Goal: Task Accomplishment & Management: Manage account settings

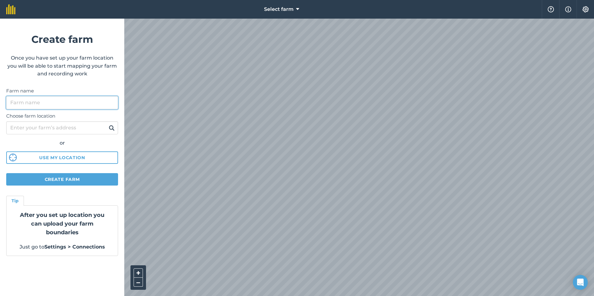
click at [51, 102] on input "Farm name" at bounding box center [62, 102] width 112 height 13
type input "[PERSON_NAME]"
click at [55, 128] on input "Choose farm location" at bounding box center [62, 127] width 112 height 13
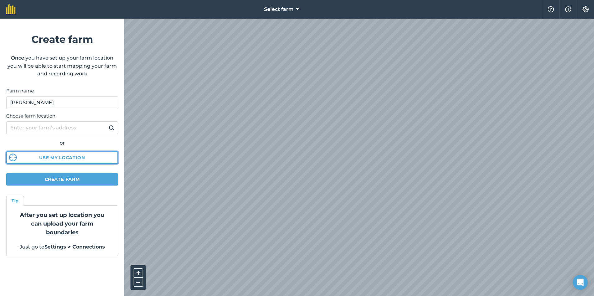
click at [62, 155] on button "Use my location" at bounding box center [62, 158] width 112 height 12
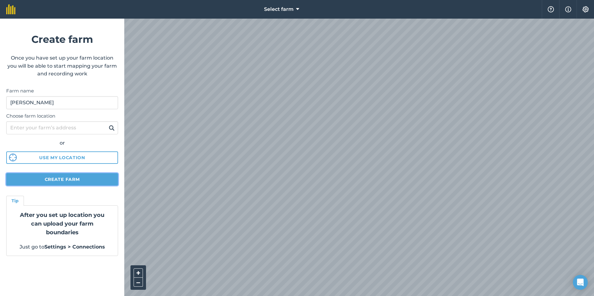
click at [84, 181] on button "Create farm" at bounding box center [62, 179] width 112 height 12
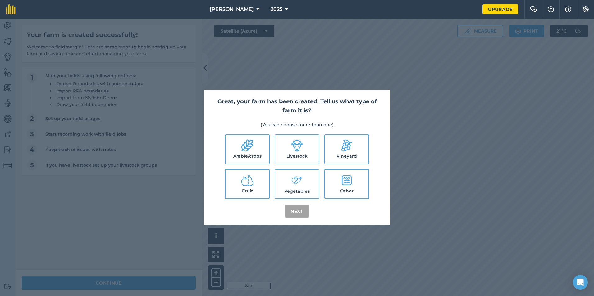
click at [345, 179] on icon at bounding box center [347, 181] width 10 height 10
checkbox input "true"
click at [299, 143] on icon at bounding box center [297, 145] width 12 height 12
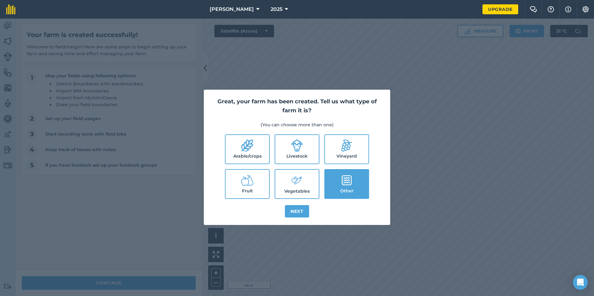
checkbox input "true"
click at [300, 206] on button "Next" at bounding box center [297, 211] width 24 height 12
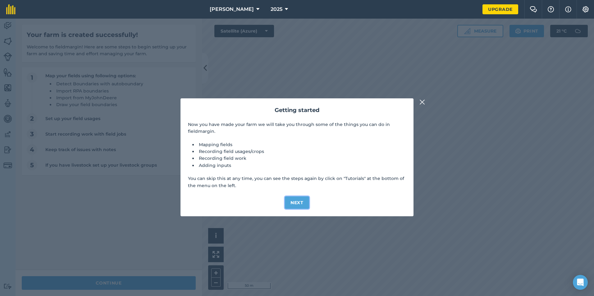
click at [298, 202] on button "Next" at bounding box center [297, 203] width 24 height 12
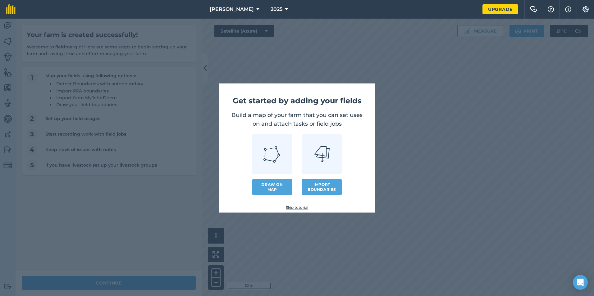
click at [274, 153] on img at bounding box center [272, 154] width 18 height 18
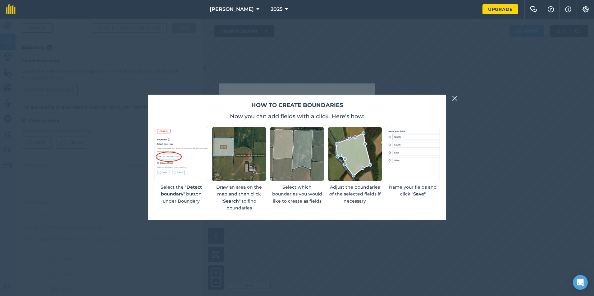
click at [409, 166] on img at bounding box center [413, 154] width 54 height 54
click at [455, 100] on img at bounding box center [455, 98] width 6 height 7
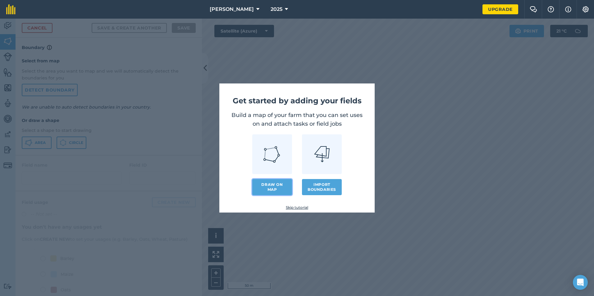
click at [277, 188] on link "Draw on map" at bounding box center [272, 187] width 40 height 16
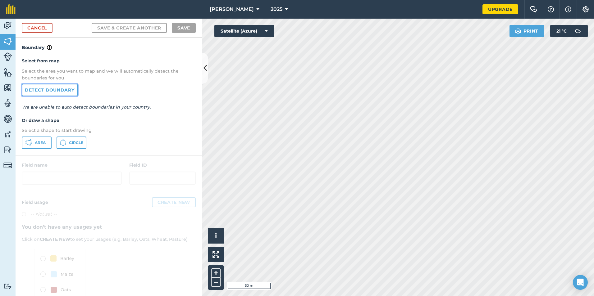
click at [34, 90] on link "Detect boundary" at bounding box center [50, 90] width 56 height 12
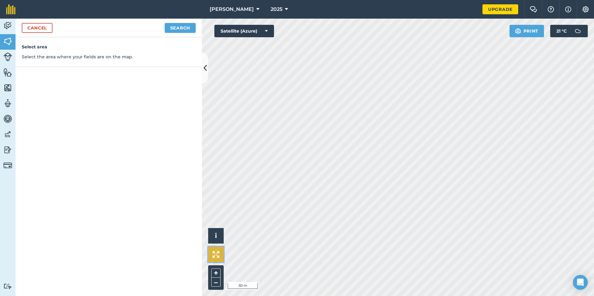
click at [217, 256] on img at bounding box center [216, 254] width 7 height 7
click at [178, 22] on div "Cancel Search" at bounding box center [109, 28] width 186 height 19
click at [179, 30] on button "Search" at bounding box center [180, 28] width 31 height 10
click at [50, 29] on link "Cancel" at bounding box center [37, 28] width 31 height 10
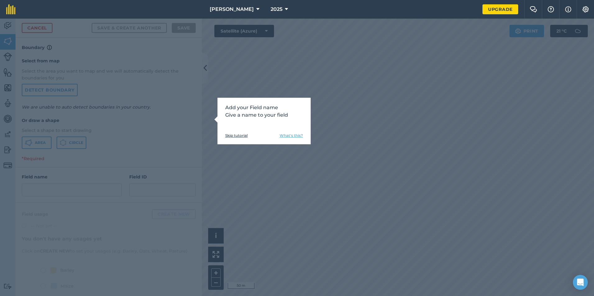
click at [278, 89] on div "Add your Field name Give a name to your field Skip tutorial What's this?" at bounding box center [297, 158] width 594 height 278
click at [227, 54] on div "Add your Field name Give a name to your field Skip tutorial What's this?" at bounding box center [297, 158] width 594 height 278
click at [289, 141] on div "Add your Field name Give a name to your field Skip tutorial What's this?" at bounding box center [263, 121] width 93 height 47
click at [291, 135] on link "What's this?" at bounding box center [291, 135] width 23 height 5
click at [194, 53] on div "Add your Field name Give a name to your field Skip tutorial What's this?" at bounding box center [297, 158] width 594 height 278
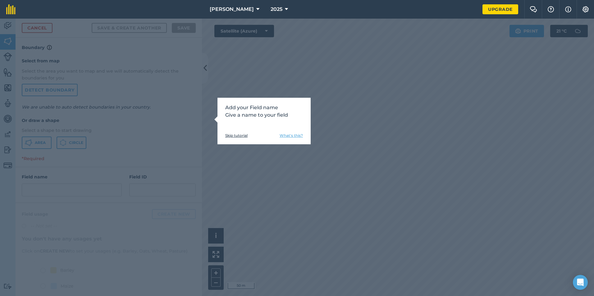
click at [236, 136] on link "Skip tutorial" at bounding box center [236, 135] width 22 height 5
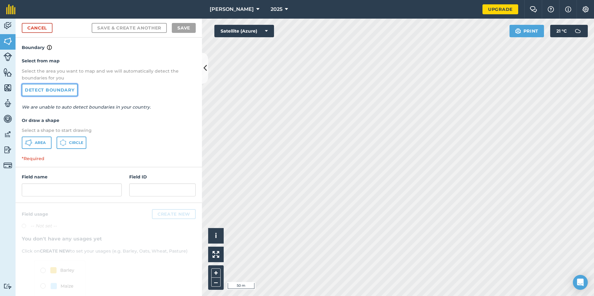
click at [46, 89] on link "Detect boundary" at bounding box center [50, 90] width 56 height 12
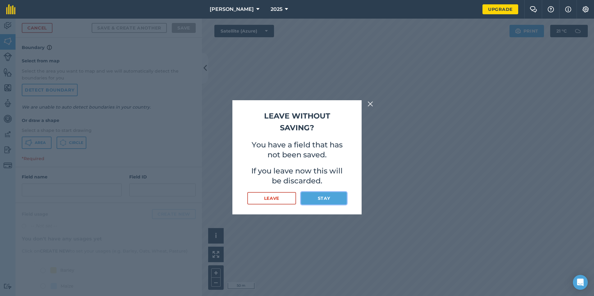
click at [330, 197] on button "Stay" at bounding box center [324, 198] width 46 height 12
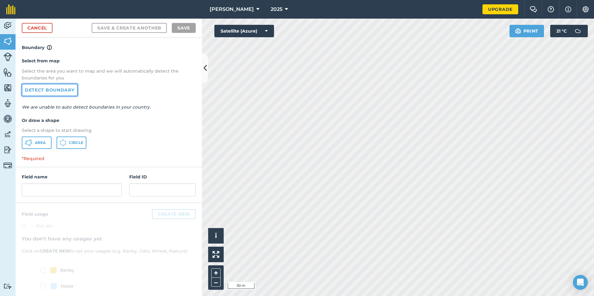
click at [57, 92] on link "Detect boundary" at bounding box center [50, 90] width 56 height 12
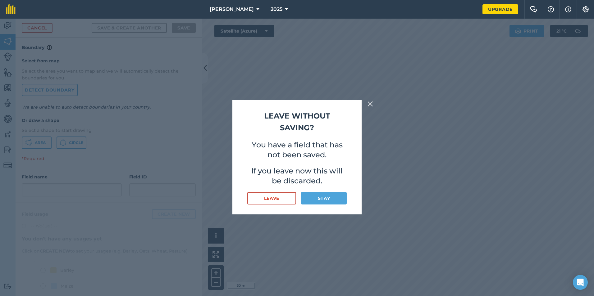
click at [400, 252] on div "Leave without saving? You have a field that has not been saved. If you leave no…" at bounding box center [297, 158] width 594 height 278
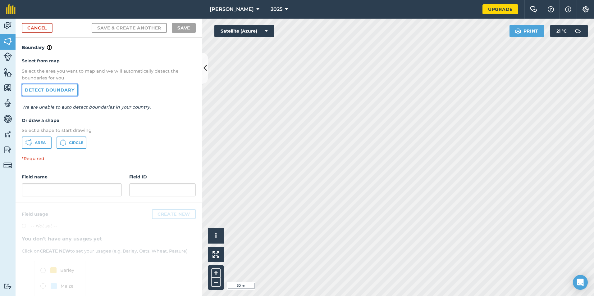
click at [52, 87] on link "Detect boundary" at bounding box center [50, 90] width 56 height 12
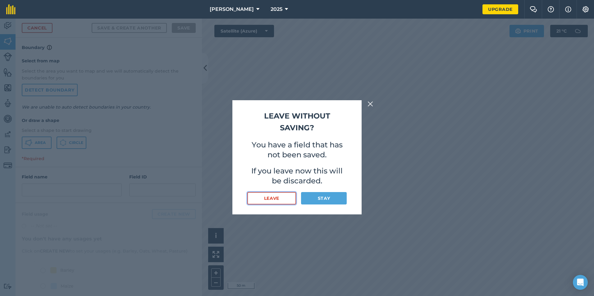
click at [277, 203] on button "Leave" at bounding box center [271, 198] width 49 height 12
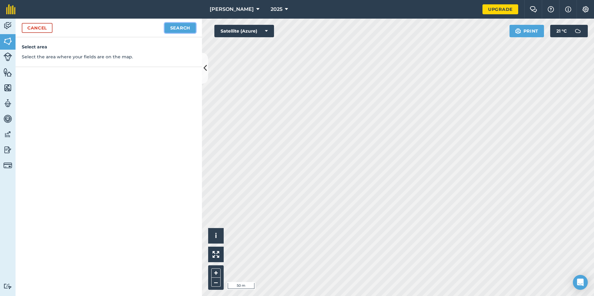
click at [177, 29] on button "Search" at bounding box center [180, 28] width 31 height 10
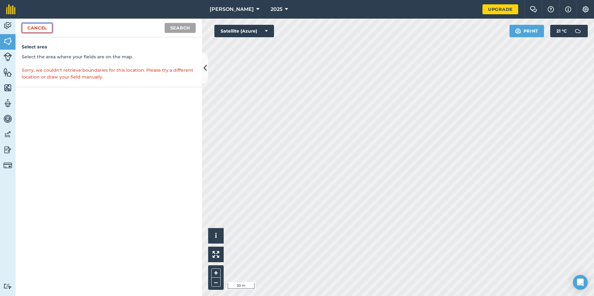
click at [34, 25] on link "Cancel" at bounding box center [37, 28] width 31 height 10
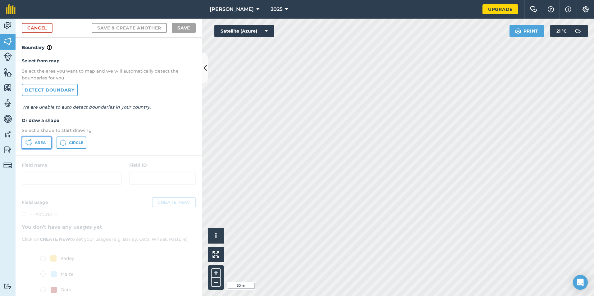
click at [44, 143] on span "Area" at bounding box center [40, 142] width 11 height 5
click at [329, 296] on html "Thadys Hill 2025 Upgrade Farm Chat Help Info Settings Map printing is not avail…" at bounding box center [297, 148] width 594 height 296
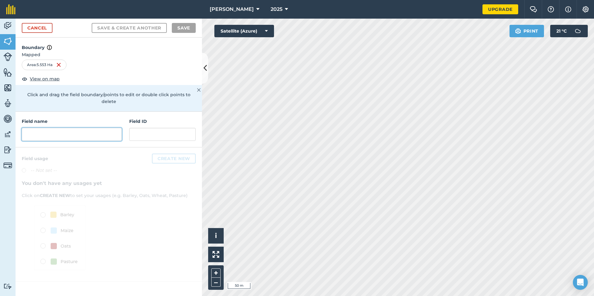
click at [51, 129] on input "text" at bounding box center [72, 134] width 100 height 13
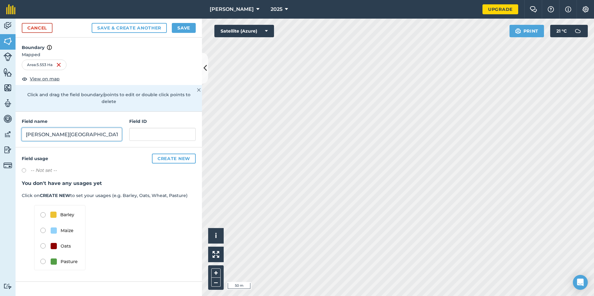
click at [55, 128] on input "Thady's Hill Farmland" at bounding box center [72, 134] width 100 height 13
type input "Thady's Hill - Airport Farmland"
click at [138, 130] on input "text" at bounding box center [162, 134] width 66 height 13
type input "#1"
click at [90, 169] on div "-- Not set --" at bounding box center [109, 171] width 174 height 9
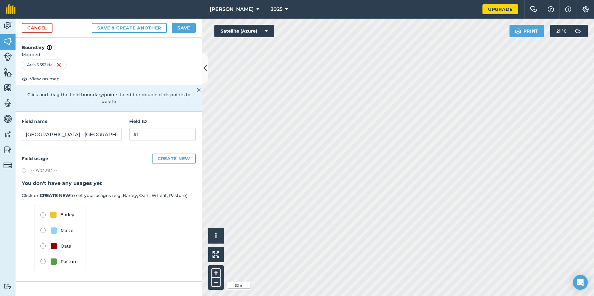
click at [80, 167] on div "-- Not set --" at bounding box center [109, 171] width 174 height 9
drag, startPoint x: 54, startPoint y: 169, endPoint x: 47, endPoint y: 162, distance: 9.2
click at [54, 168] on div "-- Not set --" at bounding box center [109, 171] width 174 height 9
click at [47, 167] on label "-- Not set --" at bounding box center [43, 170] width 26 height 7
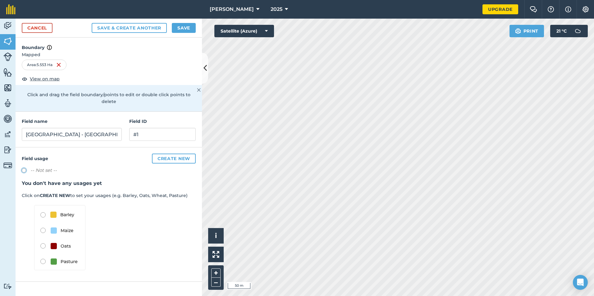
radio input "true"
click at [39, 167] on label "-- Not set --" at bounding box center [43, 170] width 26 height 7
click at [43, 255] on img at bounding box center [59, 237] width 51 height 65
click at [44, 256] on img at bounding box center [59, 237] width 51 height 65
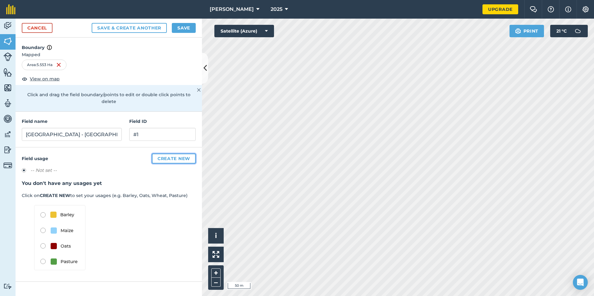
click at [181, 154] on button "Create new" at bounding box center [174, 159] width 44 height 10
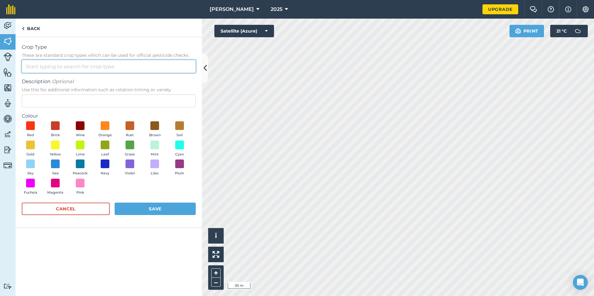
click at [45, 67] on input "Crop Type These are standard crop types which can be used for official pesticid…" at bounding box center [109, 66] width 174 height 13
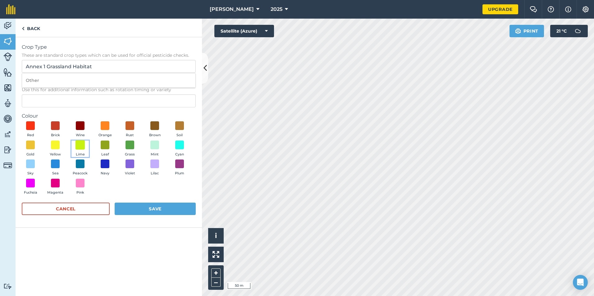
click at [78, 146] on span at bounding box center [80, 145] width 10 height 10
click at [148, 209] on button "Save" at bounding box center [155, 209] width 81 height 12
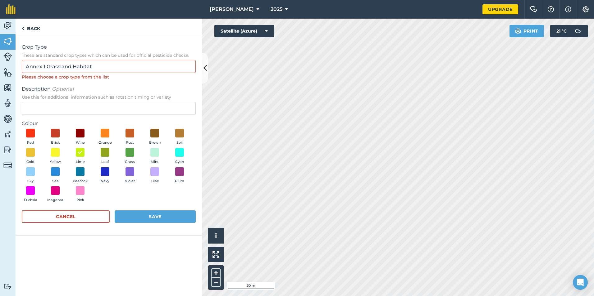
click at [75, 76] on div "Please choose a crop type from the list" at bounding box center [109, 77] width 174 height 7
click at [98, 65] on input "Annex 1 Grassland Habitat" at bounding box center [109, 66] width 174 height 13
click at [32, 79] on li "Other" at bounding box center [108, 80] width 173 height 15
type input "Other"
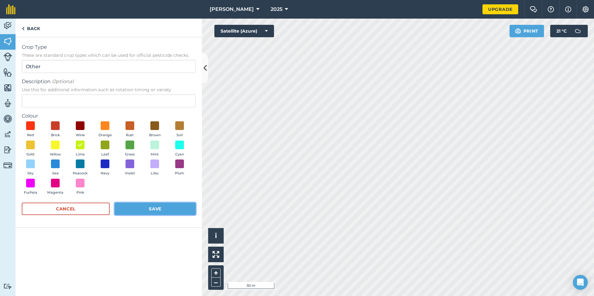
click at [134, 209] on button "Save" at bounding box center [155, 209] width 81 height 12
radio input "false"
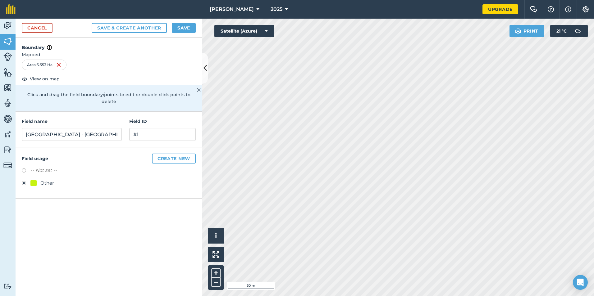
click at [47, 180] on div "Other" at bounding box center [47, 183] width 14 height 7
click at [161, 154] on button "Create new" at bounding box center [174, 159] width 44 height 10
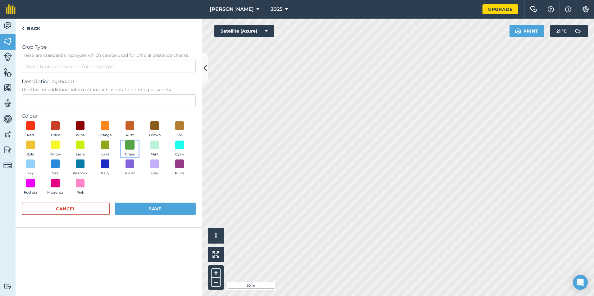
click at [130, 144] on span at bounding box center [130, 145] width 10 height 10
click at [59, 144] on span at bounding box center [56, 145] width 10 height 10
click at [76, 69] on input "Crop Type These are standard crop types which can be used for official pesticid…" at bounding box center [109, 66] width 174 height 13
click at [73, 76] on li "Other" at bounding box center [108, 80] width 173 height 15
type input "Other"
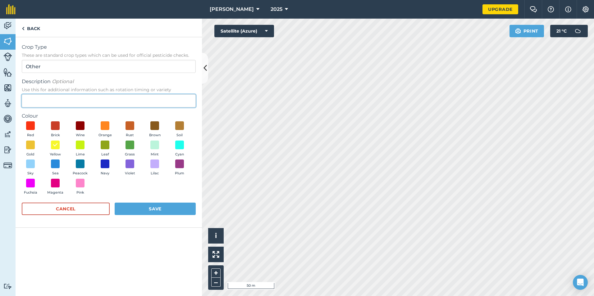
click at [66, 99] on input "Description Optional Use this for additional information such as rotation timin…" at bounding box center [109, 100] width 174 height 13
type input "Annex 1 Grassland"
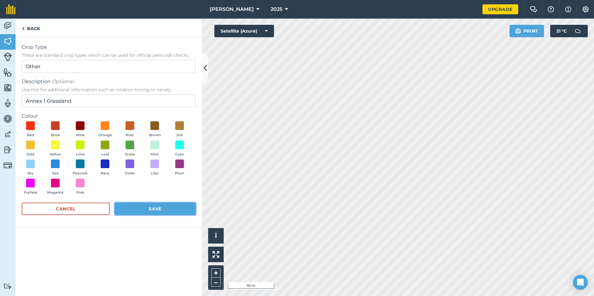
click at [153, 207] on button "Save" at bounding box center [155, 209] width 81 height 12
radio input "false"
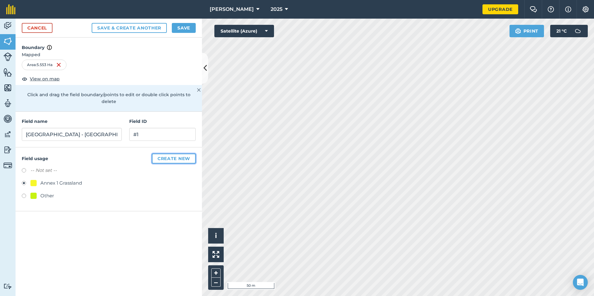
click at [186, 154] on button "Create new" at bounding box center [174, 159] width 44 height 10
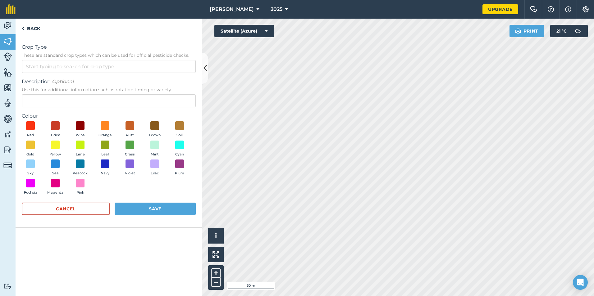
drag, startPoint x: 21, startPoint y: 185, endPoint x: 24, endPoint y: 185, distance: 3.7
click at [21, 185] on div "Crop Type These are standard crop types which can be used for official pesticid…" at bounding box center [109, 132] width 186 height 191
click at [28, 185] on span at bounding box center [31, 183] width 10 height 10
click at [93, 64] on input "Crop Type These are standard crop types which can be used for official pesticid…" at bounding box center [109, 66] width 174 height 13
click at [85, 79] on li "Other" at bounding box center [108, 80] width 173 height 15
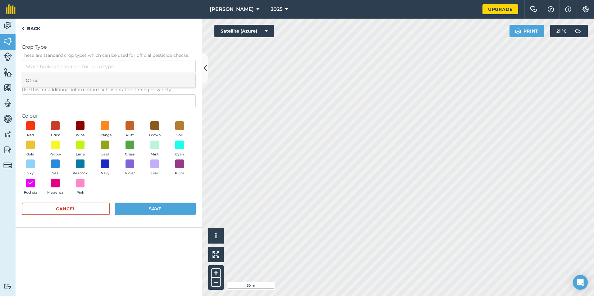
type input "Other"
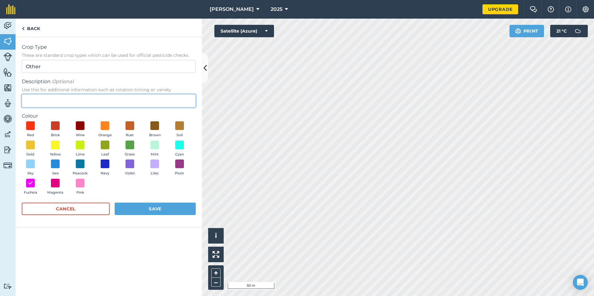
click at [71, 99] on input "Description Optional Use this for additional information such as rotation timin…" at bounding box center [109, 100] width 174 height 13
type input "Scrub"
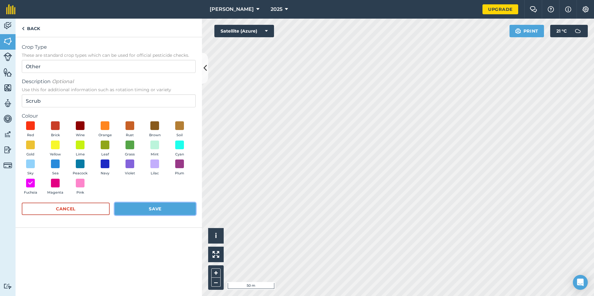
click at [144, 212] on button "Save" at bounding box center [155, 209] width 81 height 12
radio input "false"
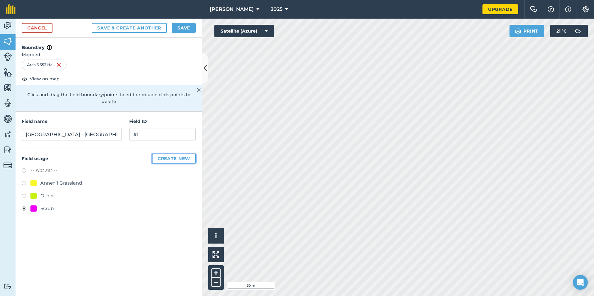
click at [172, 154] on button "Create new" at bounding box center [174, 159] width 44 height 10
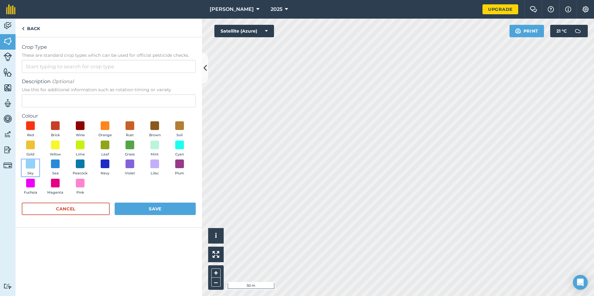
click at [32, 166] on span at bounding box center [31, 164] width 10 height 10
click at [70, 64] on input "Crop Type These are standard crop types which can be used for official pesticid…" at bounding box center [109, 66] width 174 height 13
click at [67, 78] on li "Other" at bounding box center [108, 80] width 173 height 15
type input "Other"
click at [67, 99] on input "Description Optional Use this for additional information such as rotation timin…" at bounding box center [109, 100] width 174 height 13
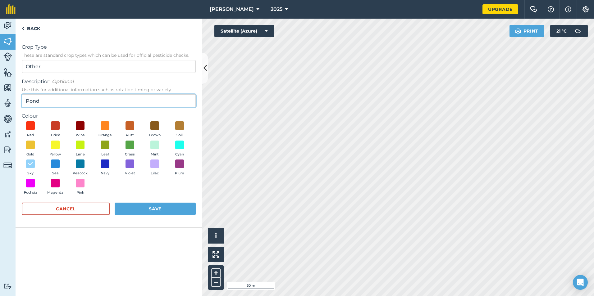
type input "Pond"
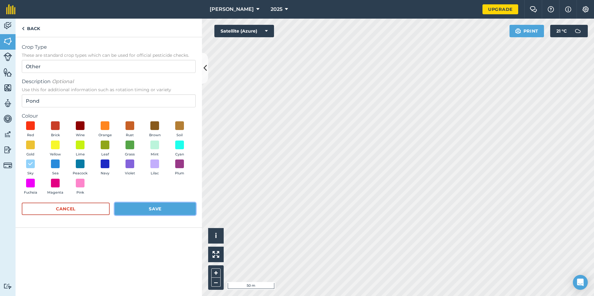
click at [151, 214] on button "Save" at bounding box center [155, 209] width 81 height 12
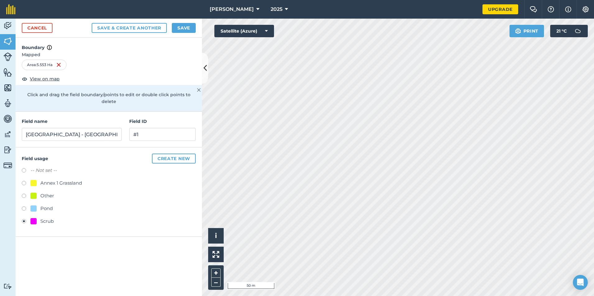
radio input "false"
radio input "true"
click at [184, 28] on button "Save" at bounding box center [184, 28] width 24 height 10
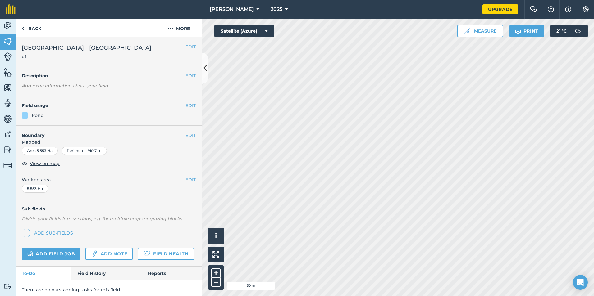
scroll to position [21, 0]
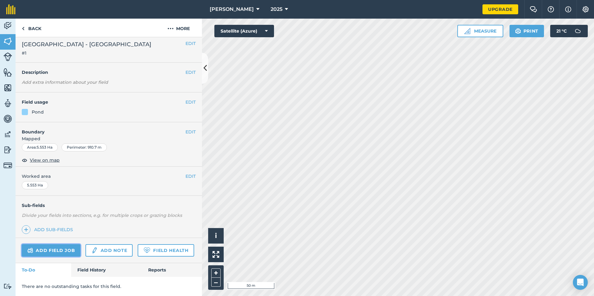
click at [70, 245] on link "Add field job" at bounding box center [51, 251] width 59 height 12
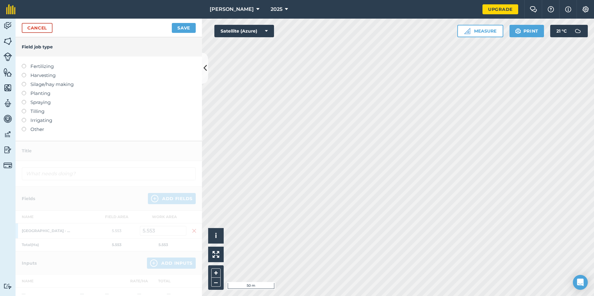
click at [46, 153] on div at bounding box center [109, 270] width 186 height 258
click at [30, 130] on label "Other" at bounding box center [109, 129] width 174 height 7
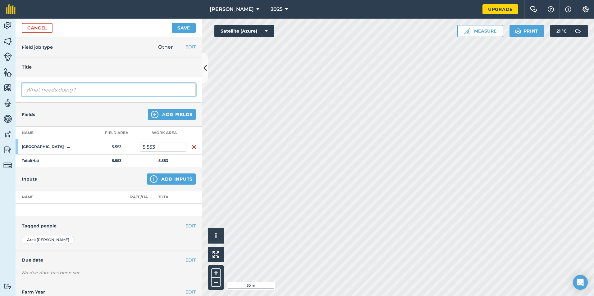
click at [42, 88] on input "text" at bounding box center [109, 89] width 174 height 13
type input "Clear Site Boundary - alongside the public road prior to erecting fencing"
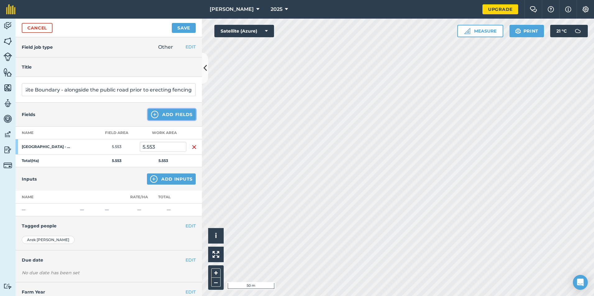
click at [160, 114] on button "Add Fields" at bounding box center [172, 114] width 48 height 11
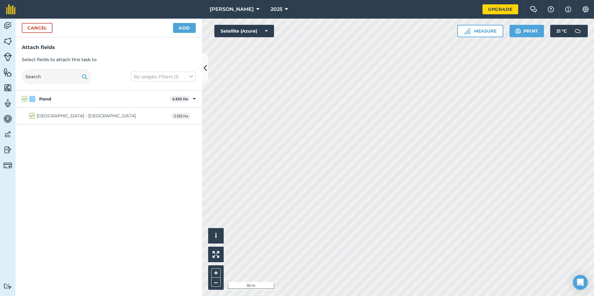
click at [63, 117] on div "Thady's Hill - Airport Farmland" at bounding box center [86, 116] width 99 height 7
click at [33, 117] on input "Thady's Hill - Airport Farmland" at bounding box center [31, 115] width 4 height 4
checkbox input "false"
click at [63, 117] on div "Thady's Hill - Airport Farmland" at bounding box center [86, 116] width 99 height 7
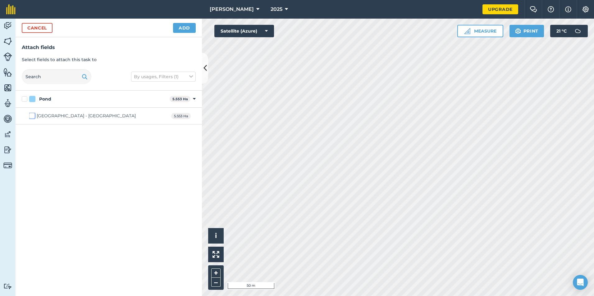
click at [33, 117] on input "Thady's Hill - Airport Farmland" at bounding box center [31, 115] width 4 height 4
checkbox input "true"
checkbox input "false"
click at [188, 30] on button "Add" at bounding box center [184, 28] width 23 height 10
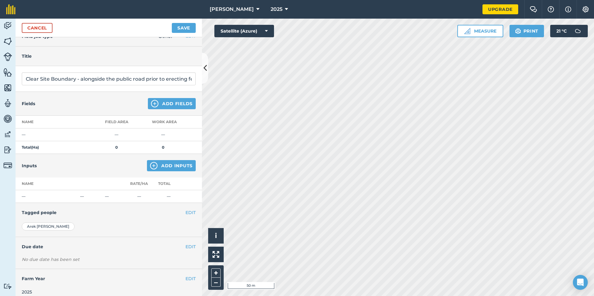
scroll to position [17, 0]
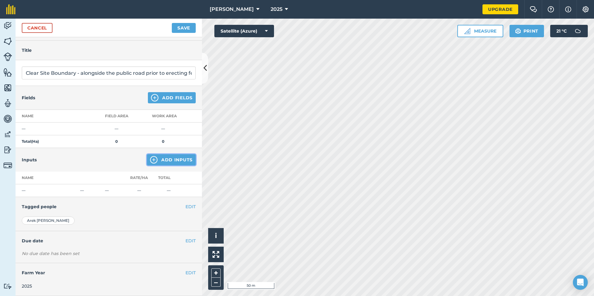
click at [176, 156] on button "Add Inputs" at bounding box center [171, 159] width 49 height 11
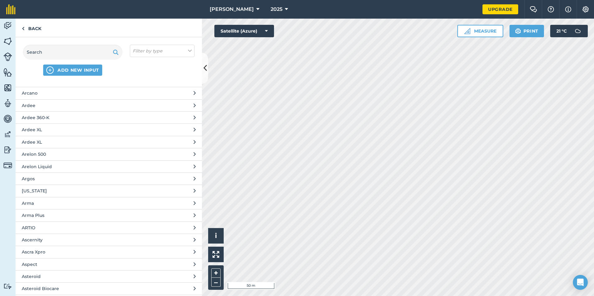
scroll to position [1864, 0]
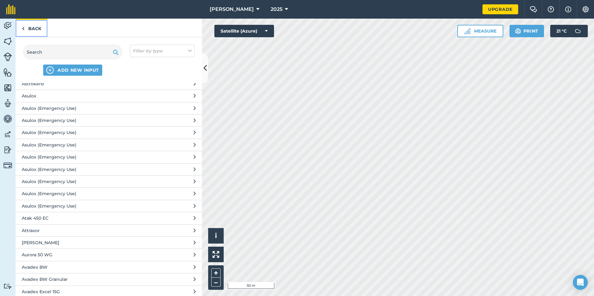
click at [31, 30] on link "Back" at bounding box center [32, 28] width 32 height 18
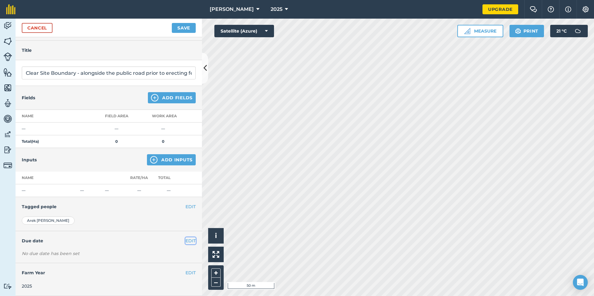
click at [185, 243] on button "EDIT" at bounding box center [190, 241] width 10 height 7
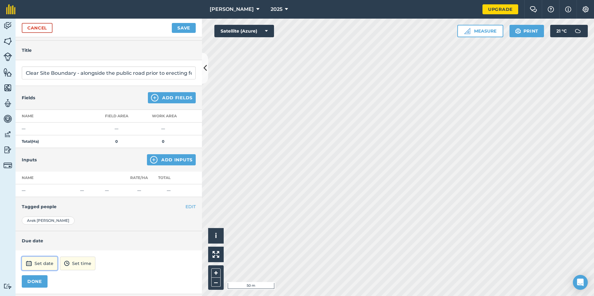
click at [39, 264] on button "Set date" at bounding box center [40, 264] width 36 height 14
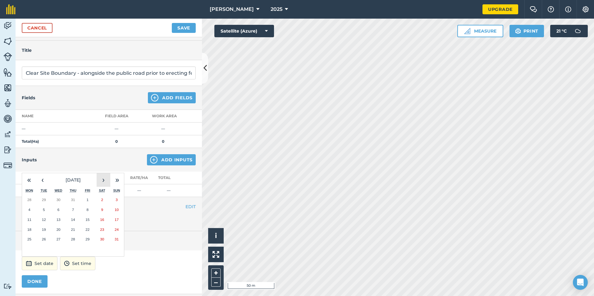
click at [104, 175] on button "›" at bounding box center [104, 180] width 14 height 14
click at [117, 236] on button "30" at bounding box center [116, 240] width 15 height 10
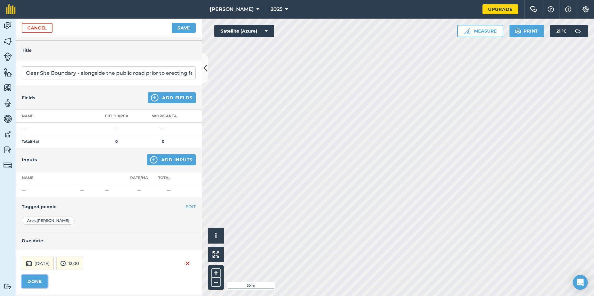
click at [39, 281] on button "DONE" at bounding box center [35, 282] width 26 height 12
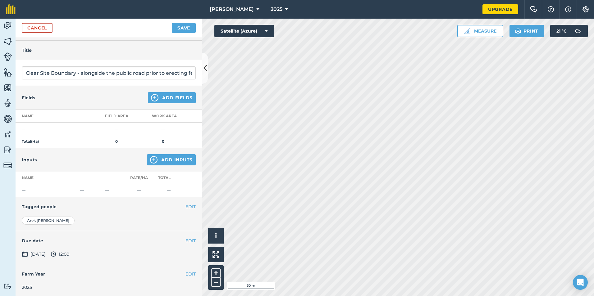
scroll to position [18, 0]
click at [176, 26] on button "Save" at bounding box center [184, 28] width 24 height 10
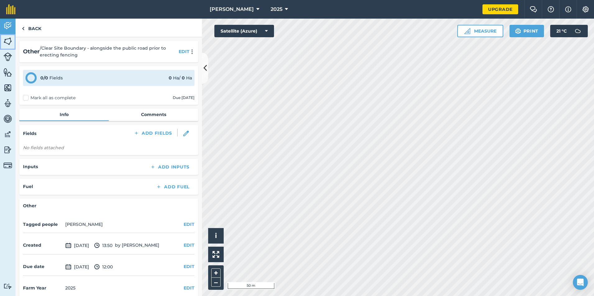
click at [9, 41] on img at bounding box center [7, 41] width 9 height 9
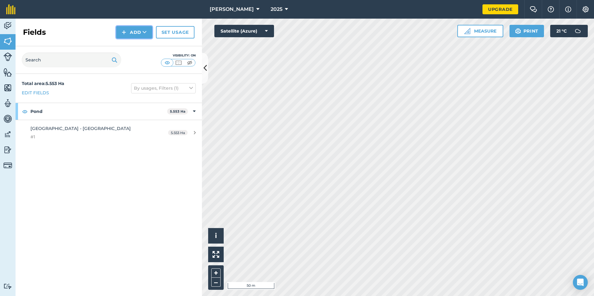
click at [141, 30] on button "Add" at bounding box center [134, 32] width 36 height 12
click at [139, 47] on link "Draw" at bounding box center [134, 46] width 34 height 14
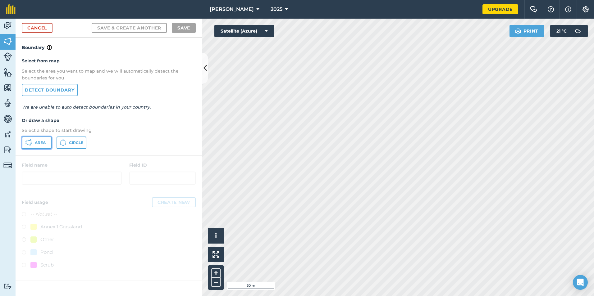
click at [46, 143] on span "Area" at bounding box center [40, 142] width 11 height 5
click at [206, 69] on icon at bounding box center [204, 68] width 3 height 11
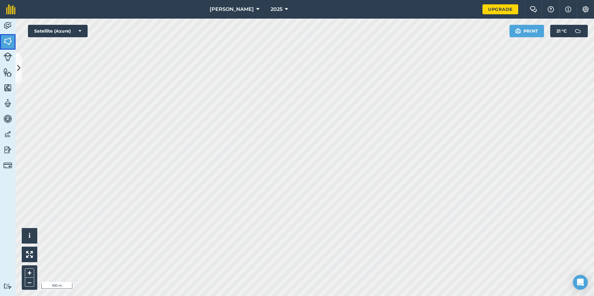
click at [9, 40] on img at bounding box center [7, 41] width 9 height 9
click at [10, 39] on img at bounding box center [7, 41] width 9 height 9
click at [8, 74] on img at bounding box center [7, 72] width 9 height 9
click at [18, 68] on icon at bounding box center [18, 68] width 3 height 11
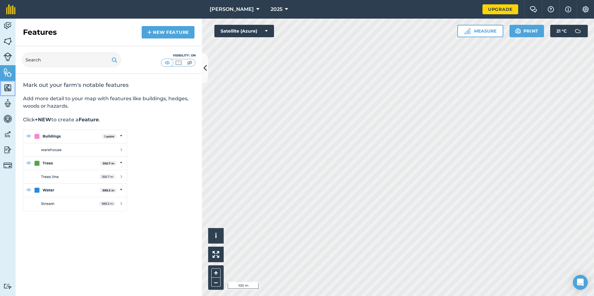
click at [7, 88] on img at bounding box center [7, 87] width 9 height 9
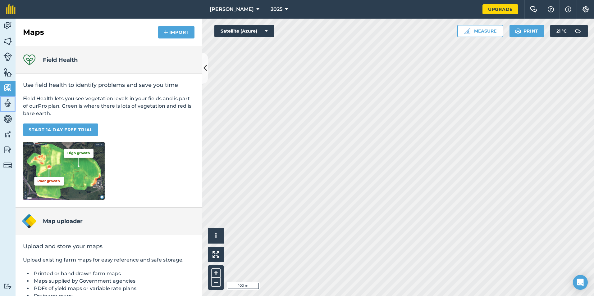
click at [8, 107] on img at bounding box center [7, 103] width 9 height 9
select select "MEMBER"
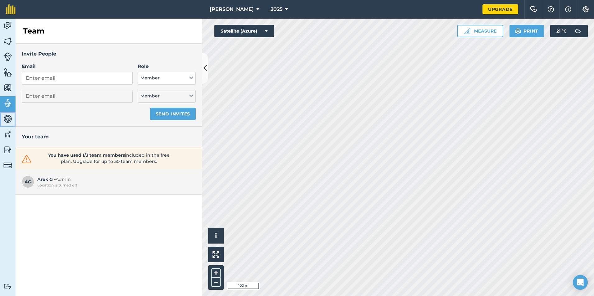
click at [7, 117] on img at bounding box center [7, 118] width 9 height 9
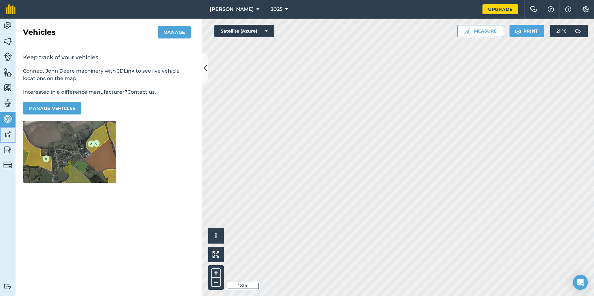
click at [6, 133] on img at bounding box center [7, 134] width 9 height 9
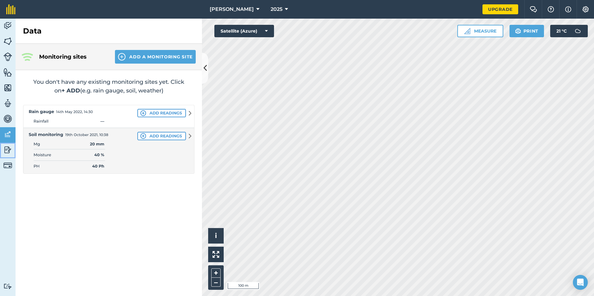
click at [5, 148] on img at bounding box center [7, 149] width 9 height 9
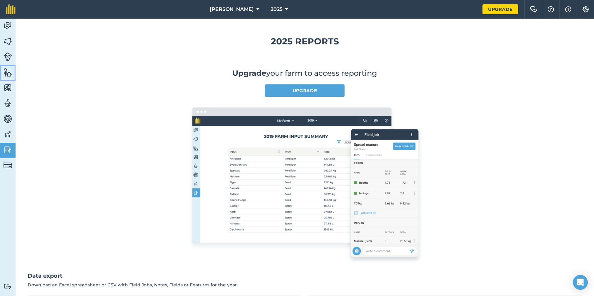
click at [7, 72] on img at bounding box center [7, 72] width 9 height 9
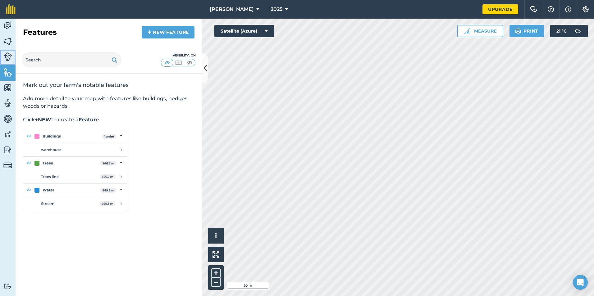
click at [12, 58] on img at bounding box center [7, 57] width 9 height 9
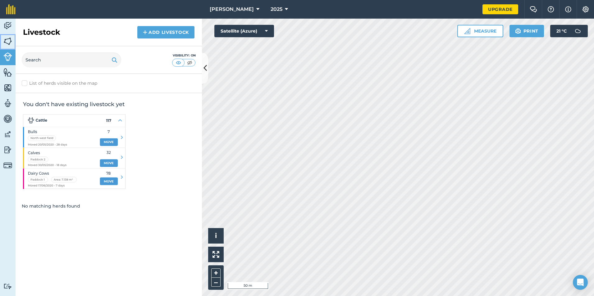
click at [9, 45] on img at bounding box center [7, 41] width 9 height 9
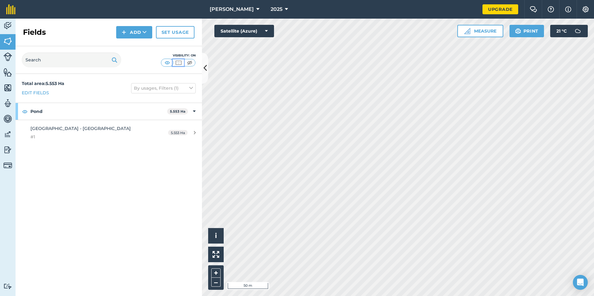
click at [178, 63] on img at bounding box center [179, 63] width 8 height 6
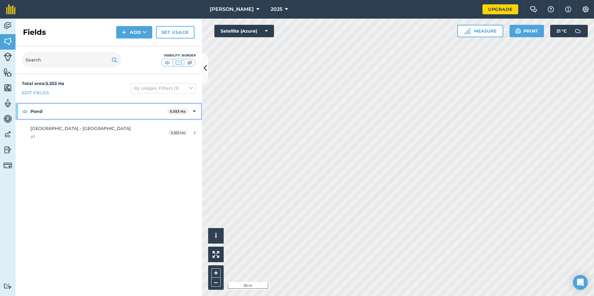
click at [191, 111] on div "Pond 5.553 Ha" at bounding box center [109, 111] width 186 height 17
click at [191, 112] on div "Pond 5.553 Ha" at bounding box center [109, 111] width 186 height 17
click at [56, 112] on strong "Pond" at bounding box center [98, 111] width 137 height 17
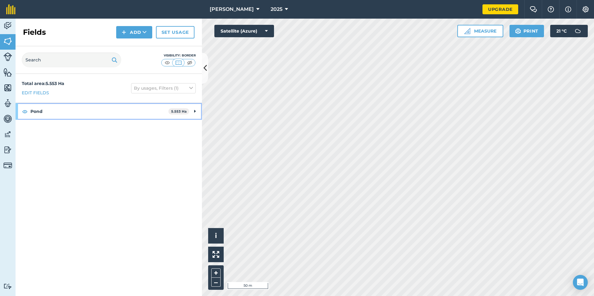
click at [34, 113] on strong "Pond" at bounding box center [99, 111] width 138 height 17
click at [31, 111] on strong "Pond" at bounding box center [98, 111] width 137 height 17
click at [31, 111] on strong "Pond" at bounding box center [99, 111] width 138 height 17
click at [31, 110] on strong "Pond" at bounding box center [99, 111] width 138 height 17
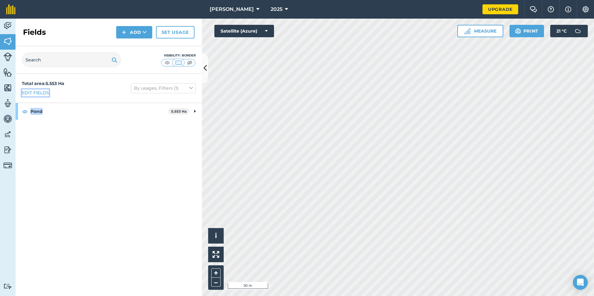
drag, startPoint x: 31, startPoint y: 110, endPoint x: 31, endPoint y: 92, distance: 18.3
click at [31, 92] on link "Edit fields" at bounding box center [35, 92] width 27 height 7
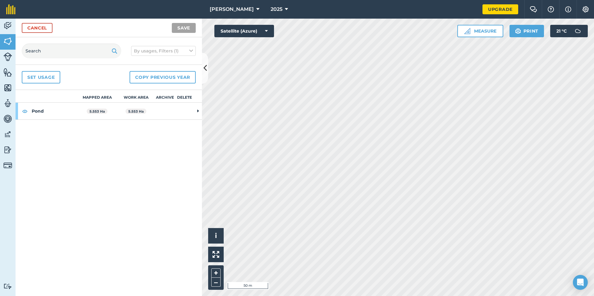
click at [38, 113] on strong "Pond" at bounding box center [55, 111] width 46 height 17
click at [20, 111] on div "Pond" at bounding box center [47, 111] width 62 height 17
drag, startPoint x: 21, startPoint y: 111, endPoint x: 34, endPoint y: 114, distance: 12.7
click at [34, 114] on div "Pond" at bounding box center [47, 111] width 62 height 17
click at [165, 133] on img at bounding box center [165, 132] width 6 height 7
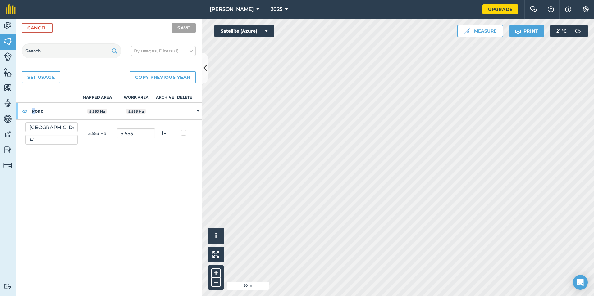
click at [168, 133] on input "checkbox" at bounding box center [170, 131] width 4 height 4
checkbox input "true"
click at [179, 134] on td at bounding box center [185, 134] width 20 height 28
click at [182, 130] on label at bounding box center [184, 130] width 7 height 0
click at [185, 134] on input "checkbox" at bounding box center [187, 132] width 4 height 4
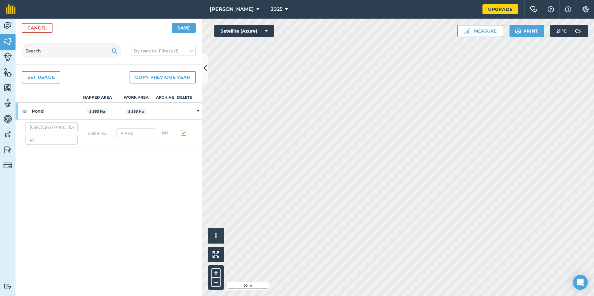
click at [183, 130] on label at bounding box center [184, 130] width 7 height 0
click at [185, 134] on input "checkbox" at bounding box center [187, 132] width 4 height 4
checkbox input "false"
click at [154, 134] on input "5.553" at bounding box center [136, 134] width 39 height 10
click at [165, 133] on img at bounding box center [165, 132] width 6 height 7
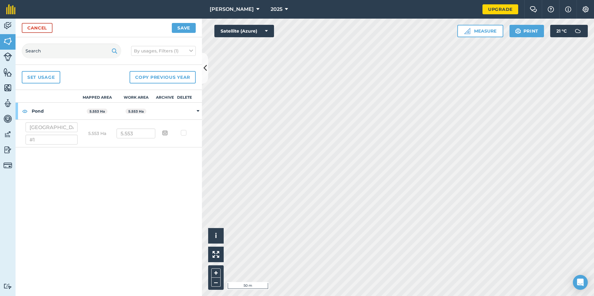
click at [168, 133] on input "checkbox" at bounding box center [170, 131] width 4 height 4
click at [164, 134] on img at bounding box center [165, 132] width 6 height 7
click at [168, 133] on input "checkbox" at bounding box center [170, 131] width 4 height 4
click at [164, 133] on img at bounding box center [165, 132] width 6 height 7
click at [168, 133] on input "checkbox" at bounding box center [170, 131] width 4 height 4
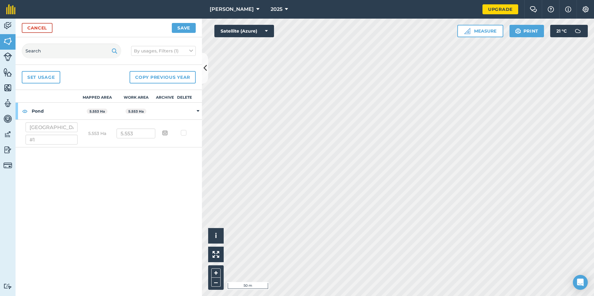
checkbox input "false"
click at [105, 91] on th "Mapped area" at bounding box center [97, 96] width 39 height 13
click at [105, 97] on th "Mapped area" at bounding box center [97, 96] width 39 height 13
click at [51, 81] on link "Set usage" at bounding box center [41, 77] width 39 height 12
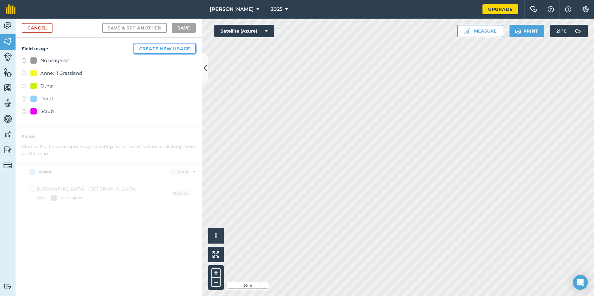
click at [162, 48] on button "Create new usage" at bounding box center [165, 49] width 62 height 10
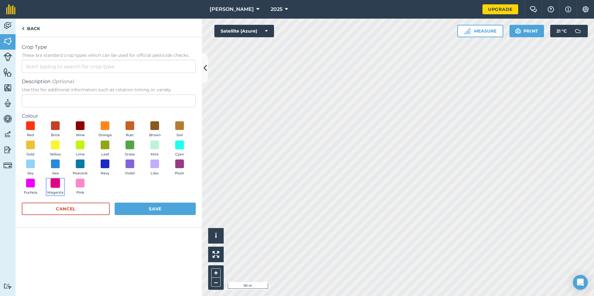
click at [54, 184] on span at bounding box center [56, 183] width 10 height 10
click at [53, 68] on input "Crop Type These are standard crop types which can be used for official pesticid…" at bounding box center [109, 66] width 174 height 13
click at [54, 78] on li "Other" at bounding box center [108, 80] width 173 height 15
type input "Other"
click at [56, 97] on input "Description Optional Use this for additional information such as rotation timin…" at bounding box center [109, 100] width 174 height 13
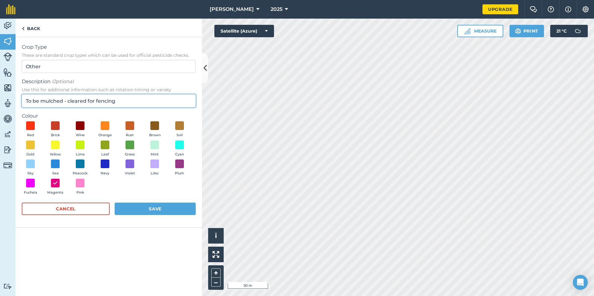
type input "To be mulched - cleared for fencing"
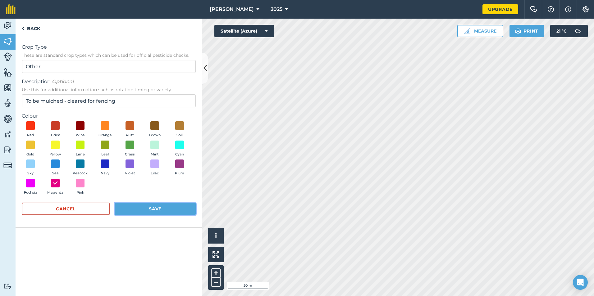
click at [172, 209] on button "Save" at bounding box center [155, 209] width 81 height 12
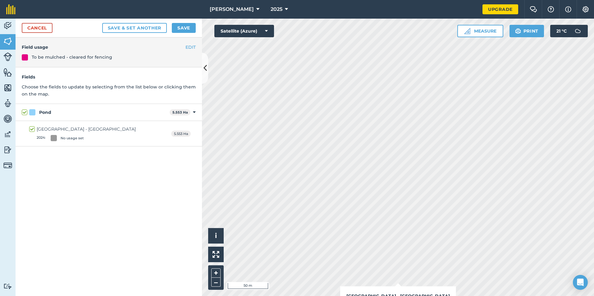
checkbox input "true"
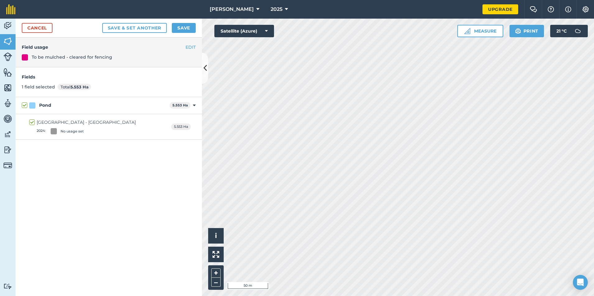
click at [33, 63] on div "EDIT Field usage To be mulched - cleared for fencing" at bounding box center [109, 53] width 186 height 30
click at [177, 32] on button "Save" at bounding box center [184, 28] width 24 height 10
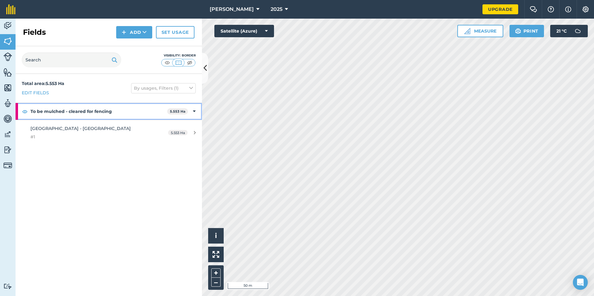
click at [89, 112] on strong "To be mulched - cleared for fencing" at bounding box center [98, 111] width 137 height 17
click at [89, 112] on strong "To be mulched - cleared for fencing" at bounding box center [99, 111] width 138 height 17
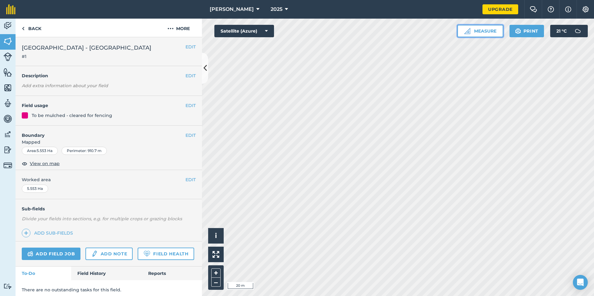
click at [480, 34] on button "Measure" at bounding box center [480, 31] width 46 height 12
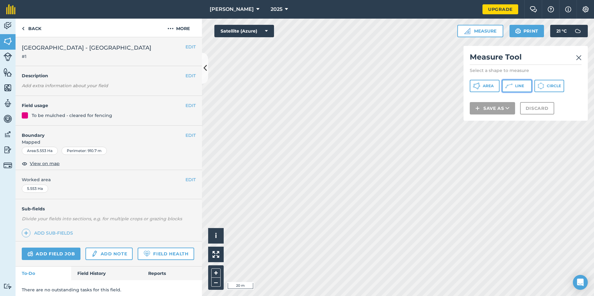
click at [520, 90] on button "Line" at bounding box center [517, 86] width 30 height 12
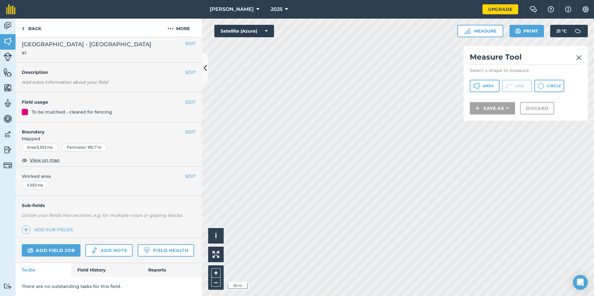
scroll to position [21, 0]
click at [203, 71] on button at bounding box center [205, 68] width 6 height 31
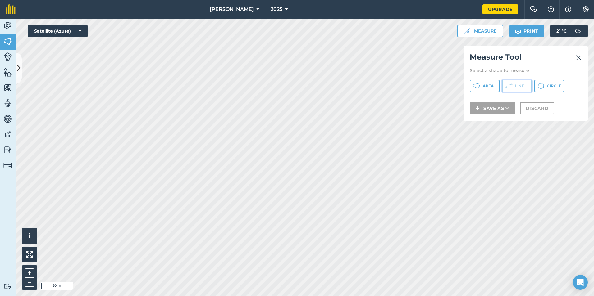
click at [513, 88] on button "Line" at bounding box center [517, 86] width 30 height 12
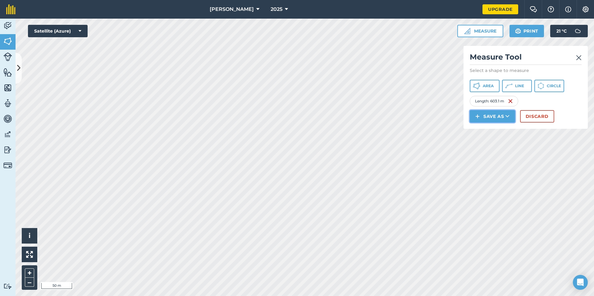
click at [504, 116] on button "Save as" at bounding box center [492, 116] width 45 height 12
click at [495, 143] on link "Feature" at bounding box center [492, 145] width 43 height 14
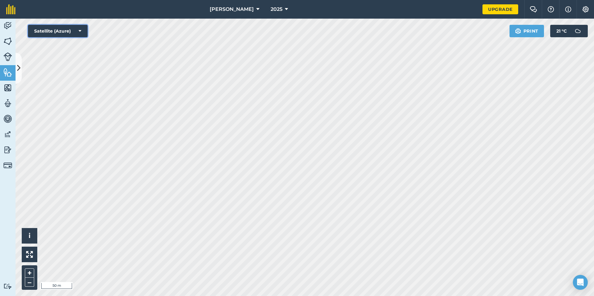
click at [76, 31] on button "Satellite (Azure)" at bounding box center [58, 31] width 60 height 12
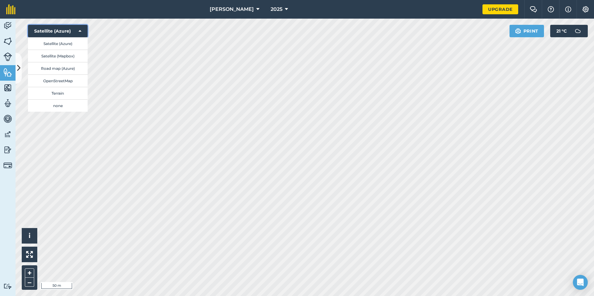
click at [76, 31] on button "Satellite (Azure)" at bounding box center [58, 31] width 60 height 12
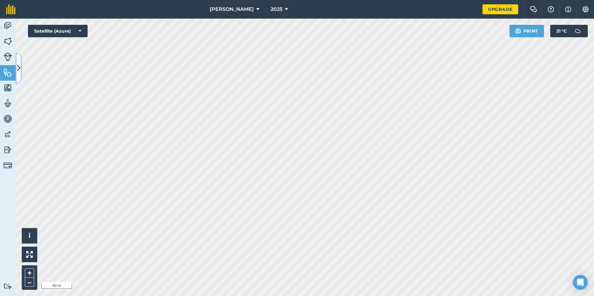
click at [20, 65] on icon at bounding box center [18, 68] width 3 height 11
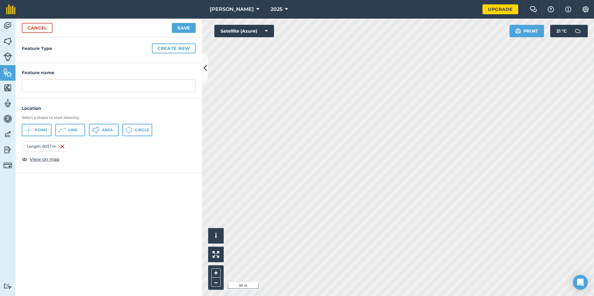
click at [56, 56] on div "Feature Type Create new" at bounding box center [109, 50] width 186 height 26
click at [52, 85] on input "text" at bounding box center [109, 85] width 174 height 13
click at [53, 85] on input "text" at bounding box center [109, 85] width 174 height 13
type input "To be cleared and fenced"
click at [66, 130] on button "Line" at bounding box center [70, 130] width 30 height 12
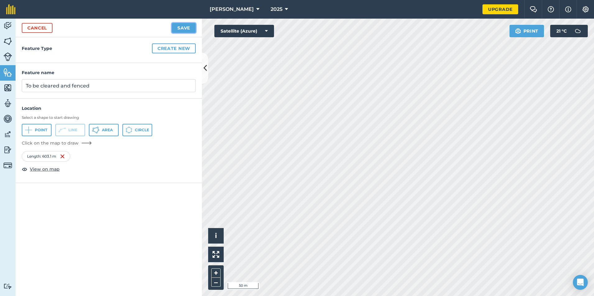
click at [185, 25] on button "Save" at bounding box center [184, 28] width 24 height 10
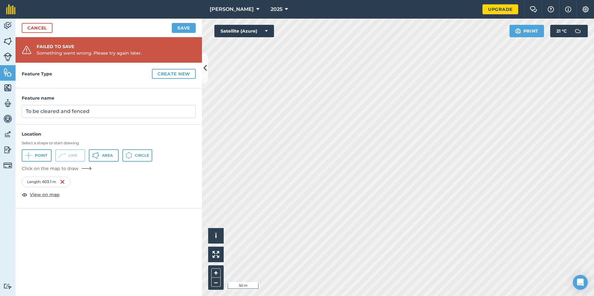
click at [57, 182] on div "Length : 603.1 m" at bounding box center [46, 182] width 48 height 11
click at [52, 185] on div "Length : 603.1 m" at bounding box center [46, 182] width 48 height 11
click at [52, 182] on div "Length : 603.1 m" at bounding box center [46, 182] width 48 height 11
click at [51, 183] on div "Length : 603.1 m" at bounding box center [46, 182] width 48 height 11
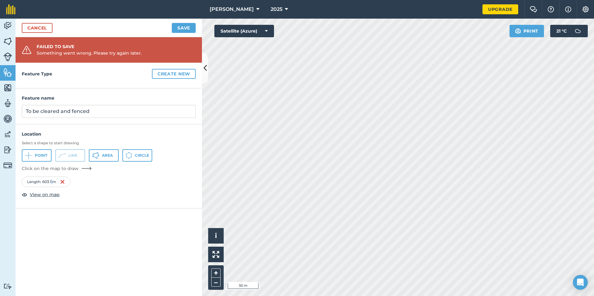
click at [51, 183] on div "Length : 603.1 m" at bounding box center [46, 182] width 48 height 11
click at [61, 153] on icon at bounding box center [61, 155] width 7 height 7
click at [57, 174] on div "Length : 603.1 m" at bounding box center [46, 172] width 48 height 11
click at [57, 173] on div "Length : 603.1 m" at bounding box center [46, 172] width 48 height 11
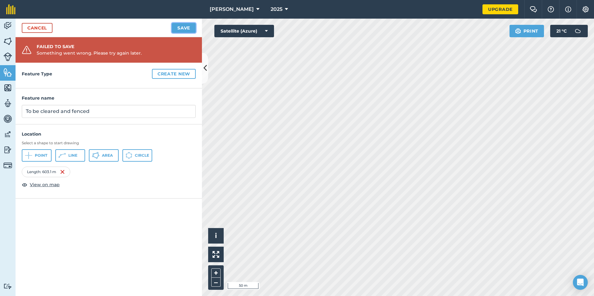
click at [182, 31] on button "Save" at bounding box center [184, 28] width 24 height 10
click at [182, 30] on button "Save" at bounding box center [184, 28] width 24 height 10
click at [17, 85] on div "Feature Type Create new" at bounding box center [109, 76] width 186 height 26
click at [34, 76] on h4 "Feature Type Create new" at bounding box center [109, 74] width 174 height 10
click at [49, 112] on input "To be cleared and fenced" at bounding box center [109, 111] width 174 height 13
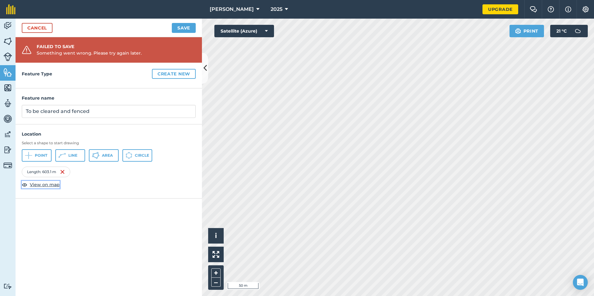
click at [46, 186] on span "View on map" at bounding box center [45, 184] width 30 height 7
click at [192, 29] on button "Save" at bounding box center [184, 28] width 24 height 10
click at [172, 75] on button "Create new" at bounding box center [174, 74] width 44 height 10
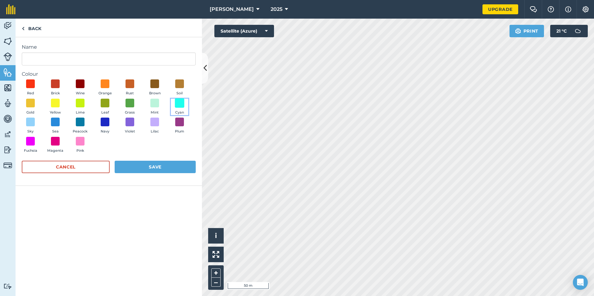
click at [184, 101] on span at bounding box center [180, 103] width 10 height 10
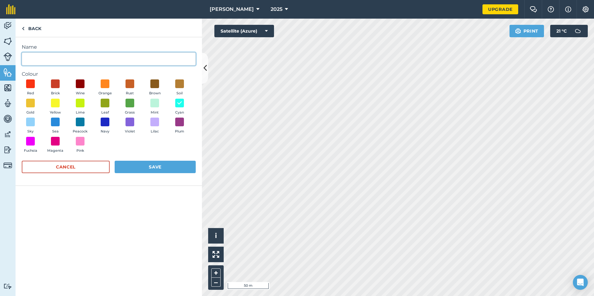
click at [75, 59] on input "Name" at bounding box center [109, 59] width 174 height 13
type input "Cheaper Optin - Minimum fencing from the Public Road site access"
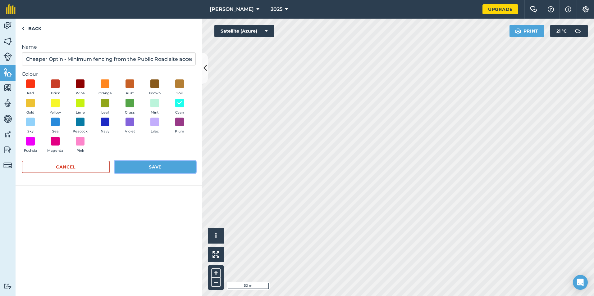
click at [144, 167] on button "Save" at bounding box center [155, 167] width 81 height 12
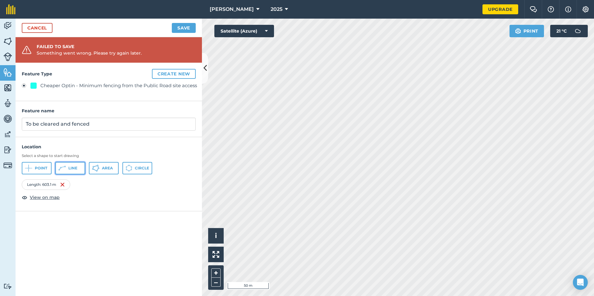
click at [68, 168] on span "Line" at bounding box center [72, 168] width 9 height 5
click at [32, 165] on icon at bounding box center [28, 168] width 7 height 7
click at [90, 184] on div "Line 2 : 130.9 m" at bounding box center [94, 185] width 46 height 11
click at [108, 186] on img at bounding box center [108, 184] width 5 height 7
click at [109, 185] on img at bounding box center [108, 184] width 5 height 7
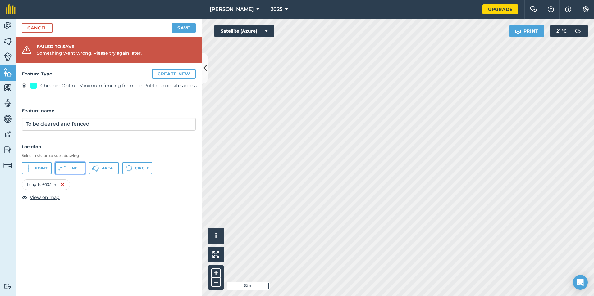
click at [70, 170] on span "Line" at bounding box center [72, 168] width 9 height 5
click at [170, 76] on button "Create new" at bounding box center [174, 74] width 44 height 10
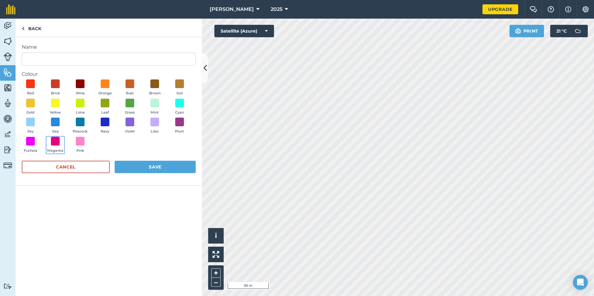
click at [51, 139] on button "Magenta" at bounding box center [55, 145] width 17 height 17
click at [162, 165] on button "Save" at bounding box center [155, 167] width 81 height 12
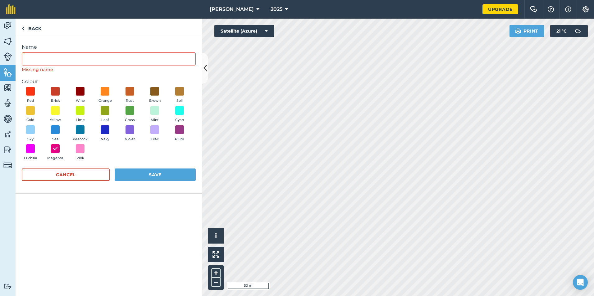
click at [91, 66] on div "Missing name" at bounding box center [109, 69] width 174 height 7
click at [92, 61] on input "Name" at bounding box center [109, 59] width 174 height 13
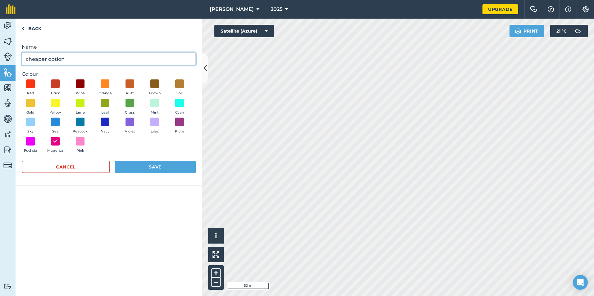
type input "cheaper option"
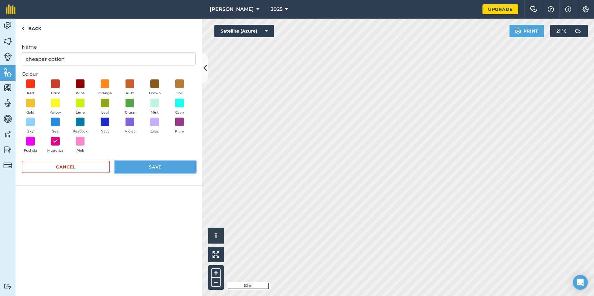
click at [170, 163] on button "Save" at bounding box center [155, 167] width 81 height 12
radio input "false"
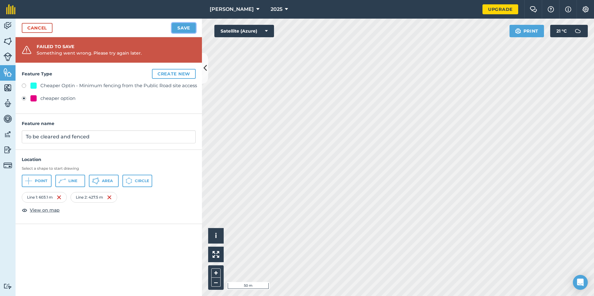
click at [194, 27] on button "Save" at bounding box center [184, 28] width 24 height 10
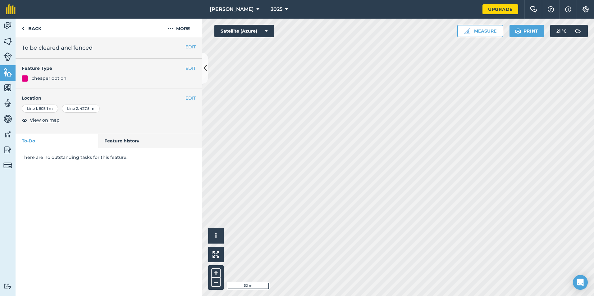
click at [56, 48] on h2 "To be cleared and fenced" at bounding box center [109, 47] width 174 height 9
click at [55, 81] on div "cheaper option" at bounding box center [49, 78] width 35 height 7
click at [191, 49] on button "EDIT" at bounding box center [190, 46] width 10 height 7
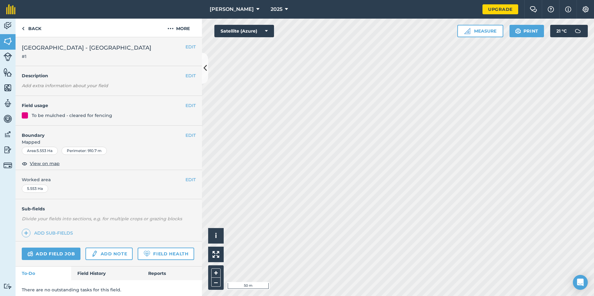
click at [47, 150] on div "Area : 5.553 Ha" at bounding box center [40, 151] width 36 height 8
click at [38, 114] on div "To be mulched - cleared for fencing" at bounding box center [72, 115] width 80 height 7
click at [39, 113] on div "To be mulched - cleared for fencing" at bounding box center [72, 115] width 80 height 7
click at [52, 84] on em "Add extra information about your field" at bounding box center [65, 86] width 86 height 6
click at [186, 105] on button "EDIT" at bounding box center [190, 105] width 10 height 7
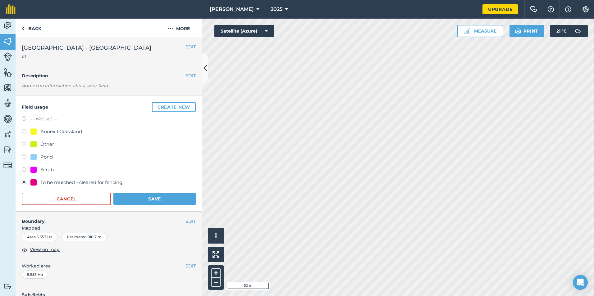
click at [187, 80] on div "EDIT Description Add extra information about your field" at bounding box center [109, 81] width 186 height 30
click at [203, 66] on icon at bounding box center [204, 68] width 3 height 11
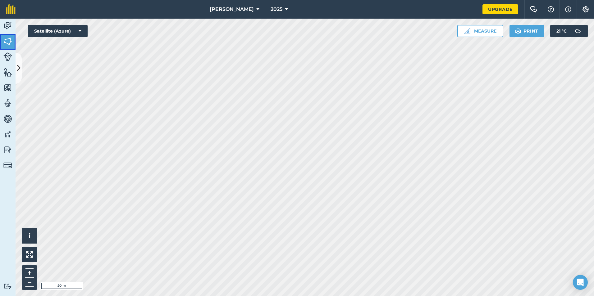
click at [11, 43] on img at bounding box center [7, 41] width 9 height 9
click at [13, 55] on link "Livestock" at bounding box center [8, 58] width 16 height 16
click at [17, 57] on button at bounding box center [19, 68] width 6 height 31
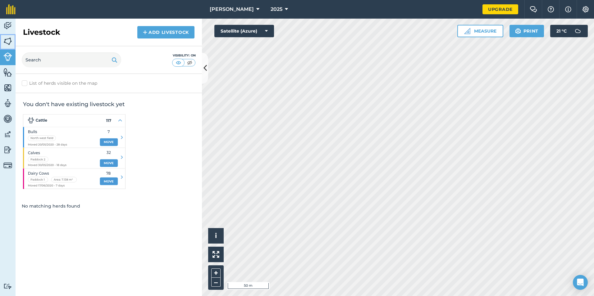
click at [11, 45] on img at bounding box center [7, 41] width 9 height 9
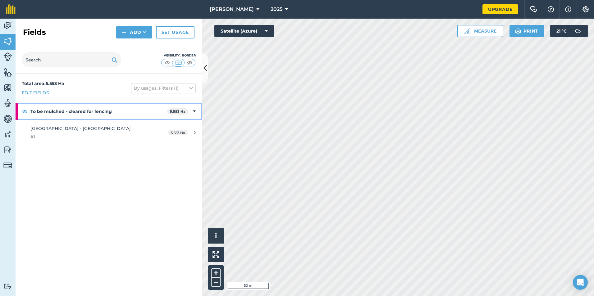
click at [75, 112] on strong "To be mulched - cleared for fencing" at bounding box center [98, 111] width 137 height 17
click at [76, 112] on strong "To be mulched - cleared for fencing" at bounding box center [99, 111] width 138 height 17
click at [67, 134] on span "#1" at bounding box center [88, 137] width 117 height 7
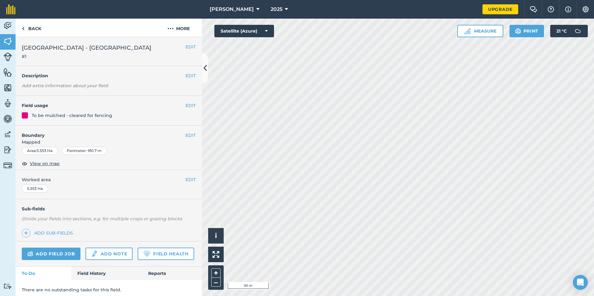
click at [37, 118] on div "To be mulched - cleared for fencing" at bounding box center [72, 115] width 80 height 7
click at [185, 104] on button "EDIT" at bounding box center [190, 105] width 10 height 7
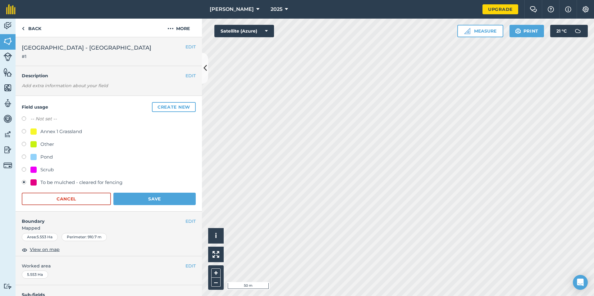
click at [40, 132] on div "Annex 1 Grassland" at bounding box center [56, 131] width 52 height 7
radio input "true"
radio input "false"
click at [133, 196] on button "Save" at bounding box center [154, 199] width 82 height 12
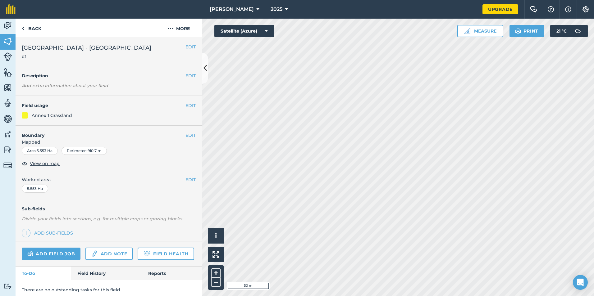
click at [36, 147] on div "Area : 5.553 Ha" at bounding box center [40, 151] width 36 height 8
click at [189, 136] on button "EDIT" at bounding box center [190, 135] width 10 height 7
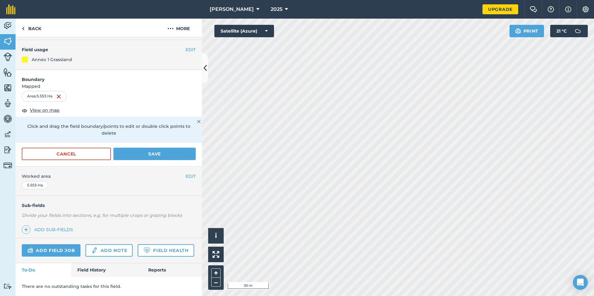
scroll to position [73, 0]
click at [47, 91] on div "Area : 5.553 Ha" at bounding box center [44, 96] width 45 height 11
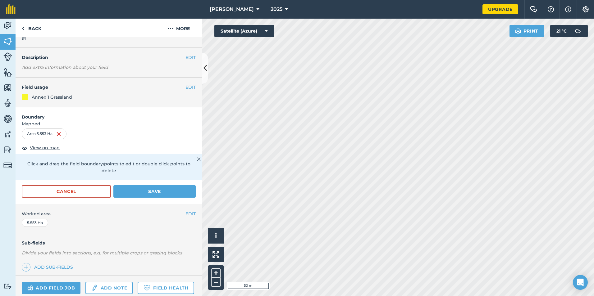
scroll to position [0, 0]
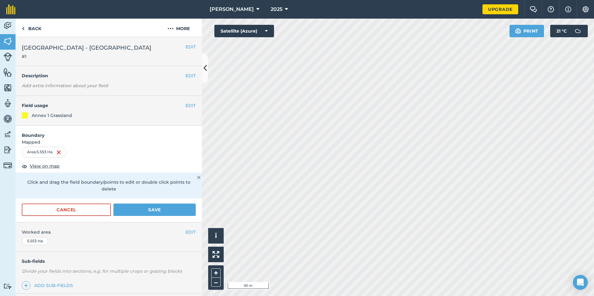
click at [37, 109] on div "EDIT Field usage Annex 1 Grassland" at bounding box center [109, 111] width 186 height 30
click at [175, 26] on button "More" at bounding box center [178, 28] width 47 height 18
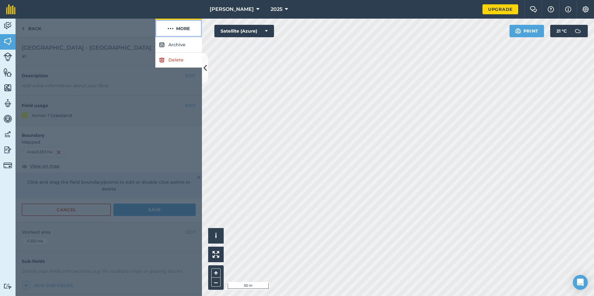
click at [175, 26] on button "More" at bounding box center [178, 28] width 47 height 18
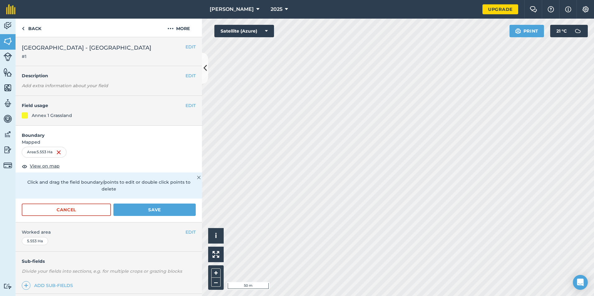
click at [187, 109] on div "EDIT Field usage Annex 1 Grassland" at bounding box center [109, 111] width 186 height 30
click at [188, 107] on button "EDIT" at bounding box center [190, 105] width 10 height 7
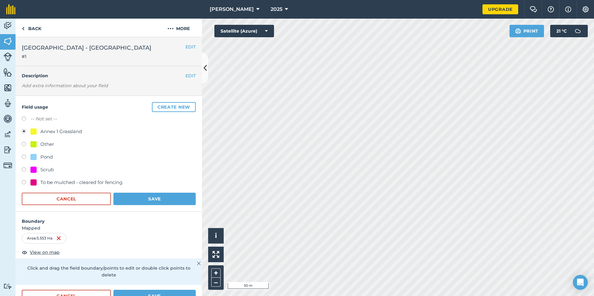
click at [71, 180] on div "To be mulched - cleared for fencing" at bounding box center [81, 182] width 82 height 7
radio input "true"
radio input "false"
click at [127, 197] on button "Save" at bounding box center [154, 199] width 82 height 12
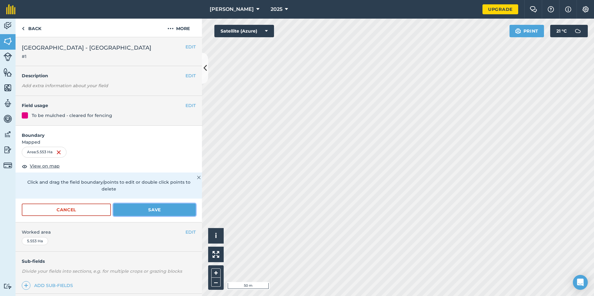
click at [131, 207] on button "Save" at bounding box center [154, 210] width 82 height 12
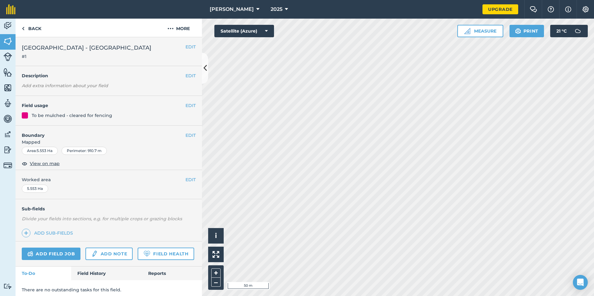
drag, startPoint x: 113, startPoint y: 115, endPoint x: 137, endPoint y: 112, distance: 23.8
click at [114, 115] on div "To be mulched - cleared for fencing" at bounding box center [109, 115] width 174 height 7
click at [185, 104] on button "EDIT" at bounding box center [190, 105] width 10 height 7
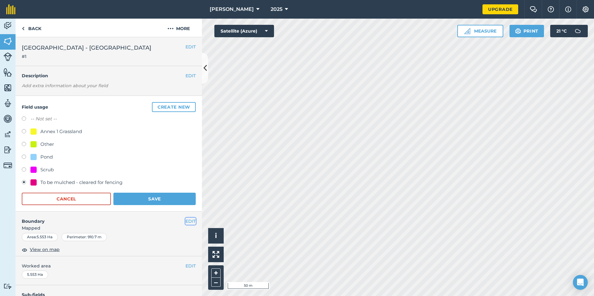
click at [185, 221] on button "EDIT" at bounding box center [190, 221] width 10 height 7
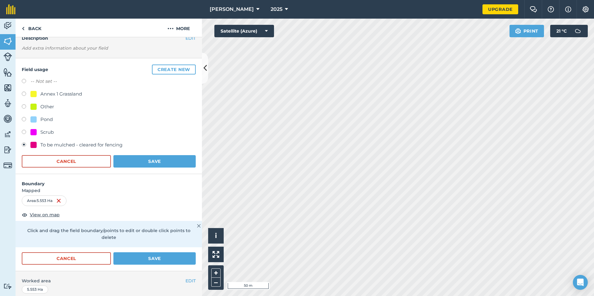
scroll to position [93, 0]
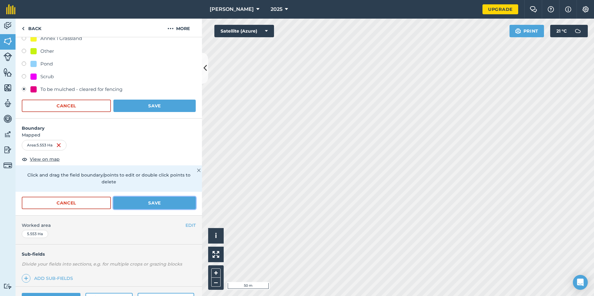
click at [158, 199] on button "Save" at bounding box center [154, 203] width 82 height 12
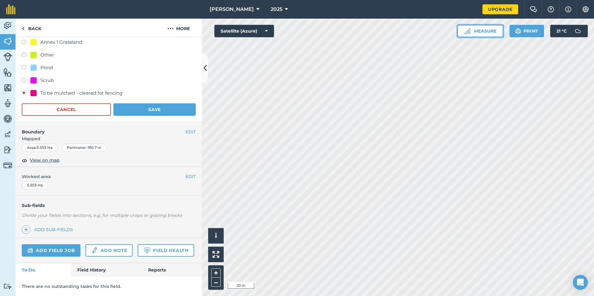
click at [490, 30] on button "Measure" at bounding box center [480, 31] width 46 height 12
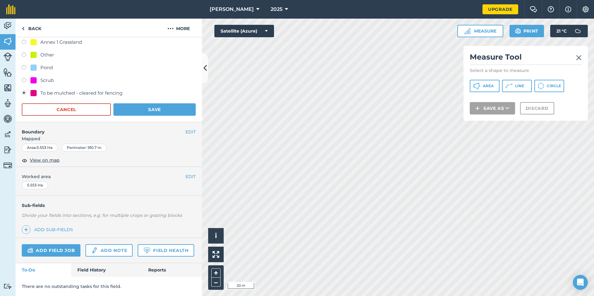
scroll to position [107, 0]
click at [13, 23] on link "Activity" at bounding box center [8, 27] width 16 height 16
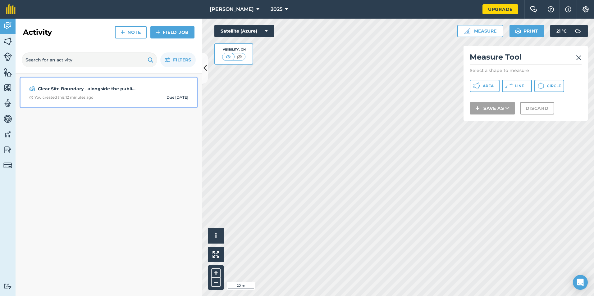
click at [69, 92] on strong "Clear Site Boundary - alongside the public road prior to erecting fencing" at bounding box center [87, 88] width 98 height 7
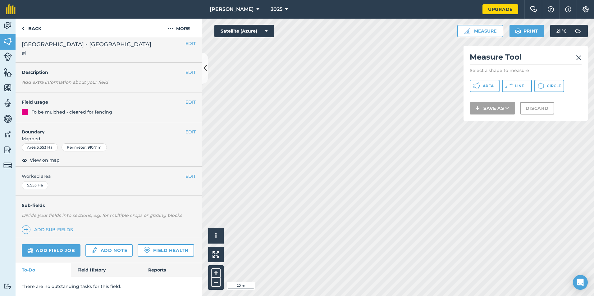
scroll to position [21, 0]
click at [100, 271] on link "Field History" at bounding box center [106, 270] width 71 height 14
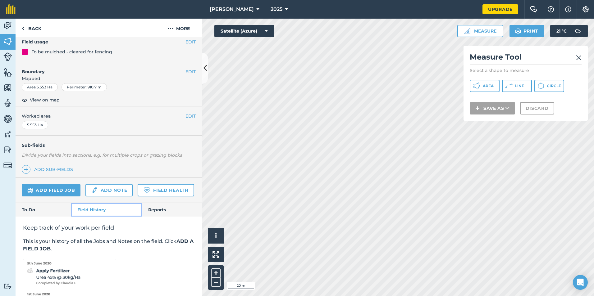
scroll to position [112, 0]
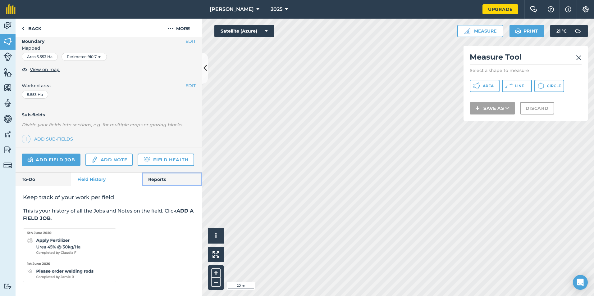
click at [158, 181] on link "Reports" at bounding box center [172, 180] width 60 height 14
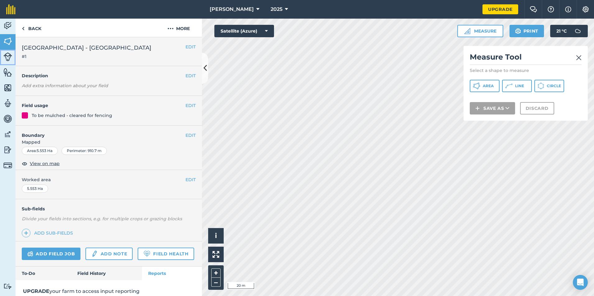
click at [7, 56] on img at bounding box center [7, 57] width 9 height 9
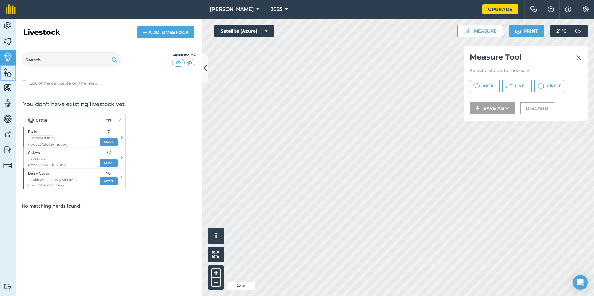
click at [7, 67] on link "Features" at bounding box center [8, 73] width 16 height 16
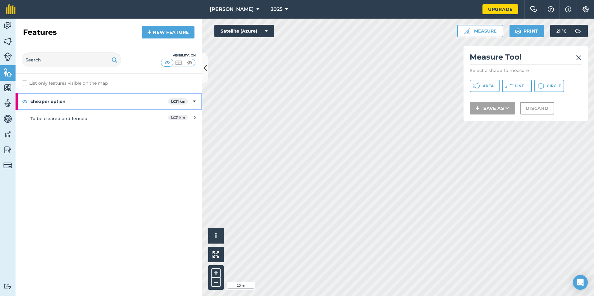
click at [69, 103] on strong "cheaper option" at bounding box center [99, 101] width 138 height 17
click at [69, 103] on strong "cheaper option" at bounding box center [99, 101] width 139 height 17
click at [69, 118] on div "To be cleared and fenced" at bounding box center [85, 118] width 110 height 7
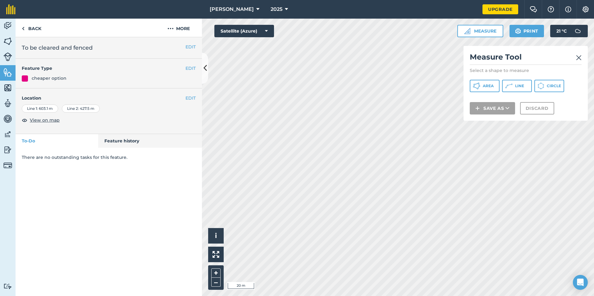
click at [47, 110] on div "Line 1 : 603.1 m" at bounding box center [40, 109] width 36 height 8
click at [38, 107] on div "Line 1 : 603.1 m" at bounding box center [40, 109] width 36 height 8
click at [86, 109] on div "Line 2 : 427.5 m" at bounding box center [81, 109] width 38 height 8
click at [194, 98] on button "EDIT" at bounding box center [190, 98] width 10 height 7
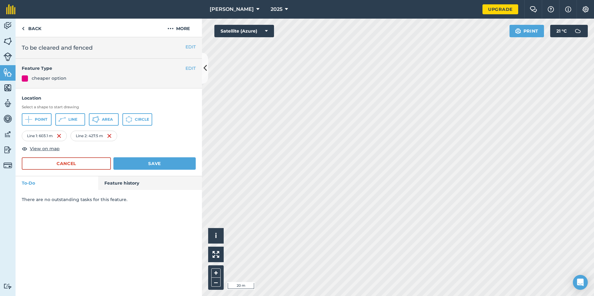
click at [40, 133] on div "Line 1 : 603.1 m" at bounding box center [44, 136] width 45 height 11
click at [187, 69] on button "EDIT" at bounding box center [190, 68] width 10 height 7
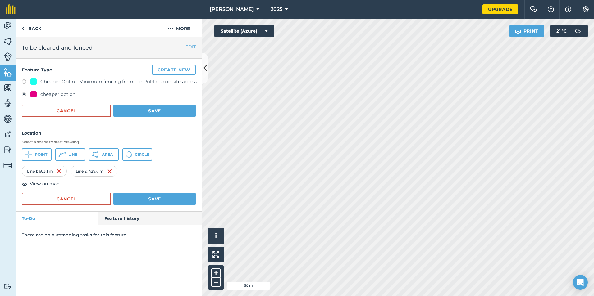
click at [31, 82] on div at bounding box center [33, 82] width 6 height 6
radio input "true"
radio input "false"
click at [138, 113] on button "Save" at bounding box center [154, 111] width 82 height 12
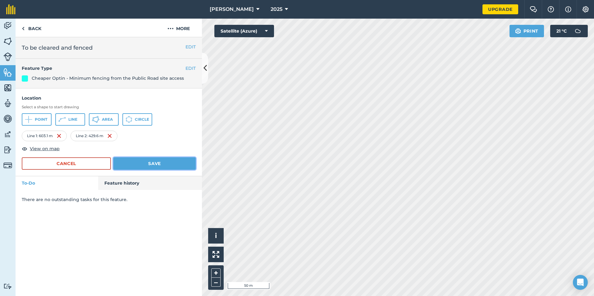
click at [153, 160] on button "Save" at bounding box center [154, 164] width 82 height 12
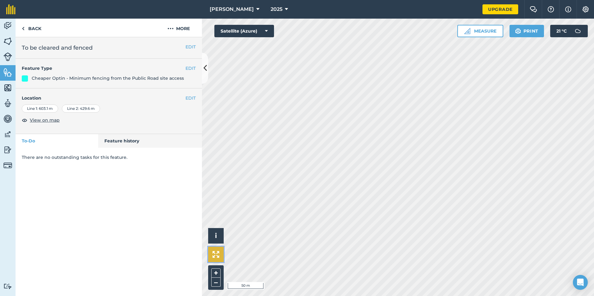
click at [215, 252] on img at bounding box center [216, 254] width 7 height 7
click at [204, 64] on icon at bounding box center [204, 68] width 3 height 11
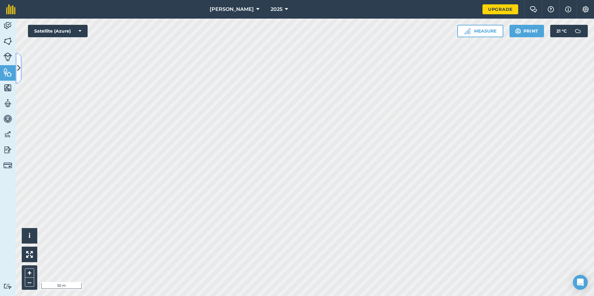
click at [20, 66] on icon at bounding box center [18, 68] width 3 height 11
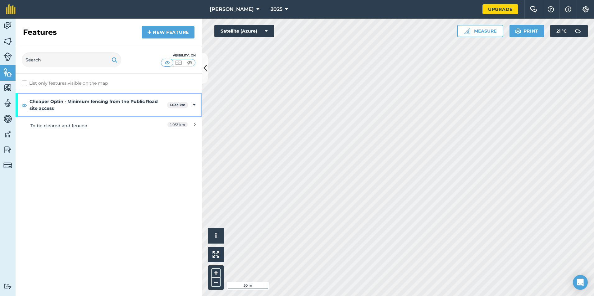
click at [197, 105] on div "Cheaper Optin - Minimum fencing from the Public Road site access 1.033 km" at bounding box center [109, 105] width 186 height 24
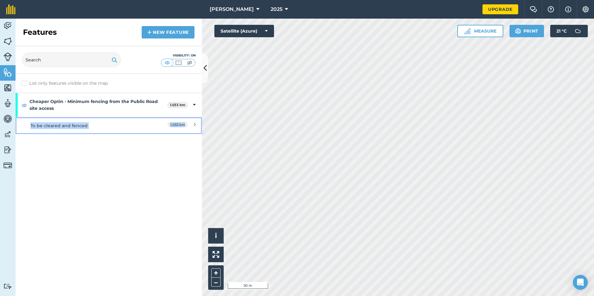
drag, startPoint x: 197, startPoint y: 105, endPoint x: 193, endPoint y: 122, distance: 18.1
click at [193, 122] on div "1.033 km" at bounding box center [168, 125] width 55 height 7
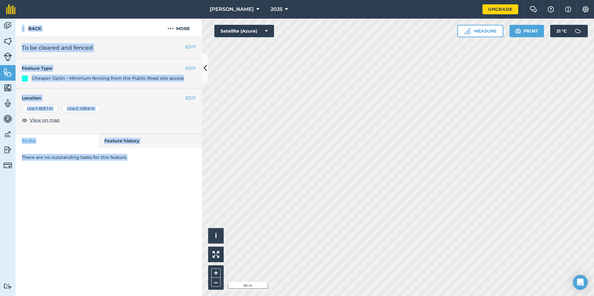
click at [179, 112] on div "Line 1 : 603.1 m Line 2 : 429.6 m" at bounding box center [109, 109] width 174 height 8
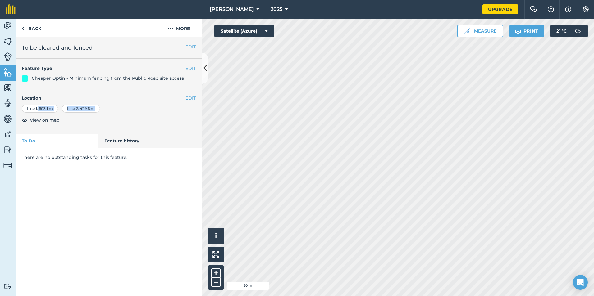
drag, startPoint x: 39, startPoint y: 109, endPoint x: 96, endPoint y: 111, distance: 57.2
click at [96, 111] on div "Line 1 : 603.1 m Line 2 : 429.6 m" at bounding box center [109, 109] width 174 height 8
copy div "603.1 m Line 2 : 429.6 m"
click at [204, 64] on icon at bounding box center [204, 68] width 3 height 11
